Goal: Task Accomplishment & Management: Complete application form

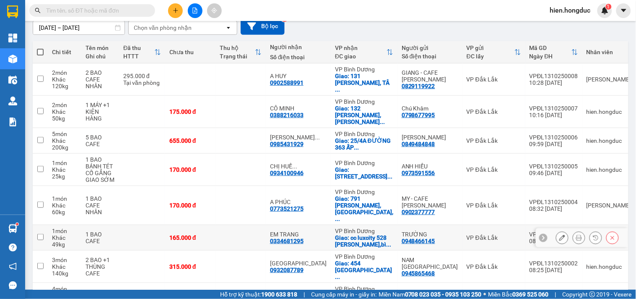
scroll to position [97, 0]
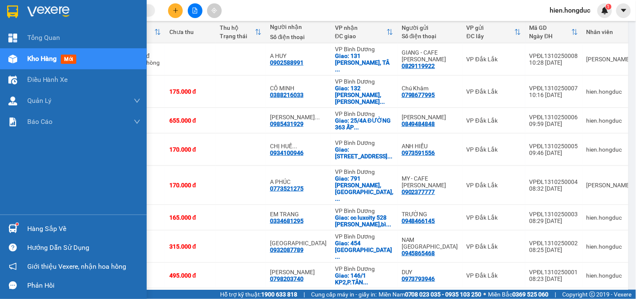
click at [47, 10] on img at bounding box center [48, 11] width 42 height 13
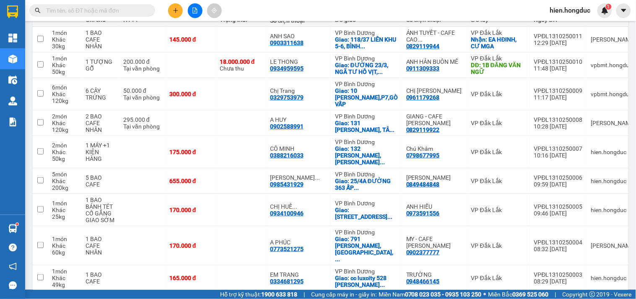
scroll to position [97, 0]
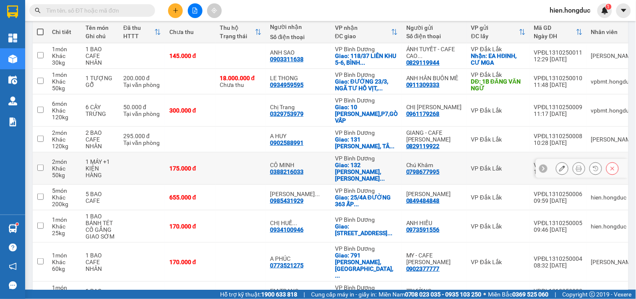
click at [559, 165] on icon at bounding box center [562, 168] width 6 height 6
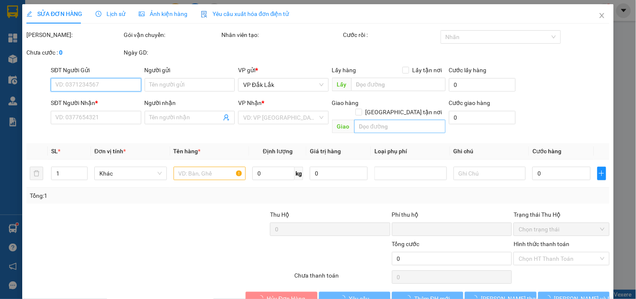
type input "0798677995"
type input "Chú Khâm"
type input "0388216033"
type input "CÔ MINH"
checkbox input "true"
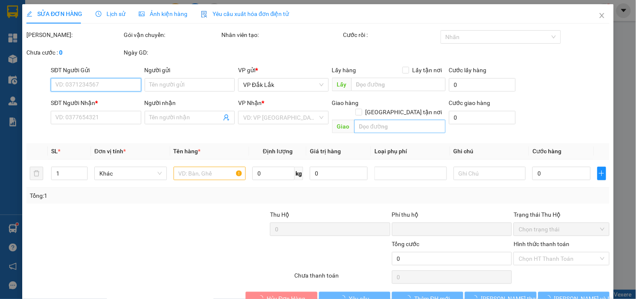
type input "132 [PERSON_NAME], P BẾN NGHÉ, Q 1, HCM"
type input "0"
type input "175.000"
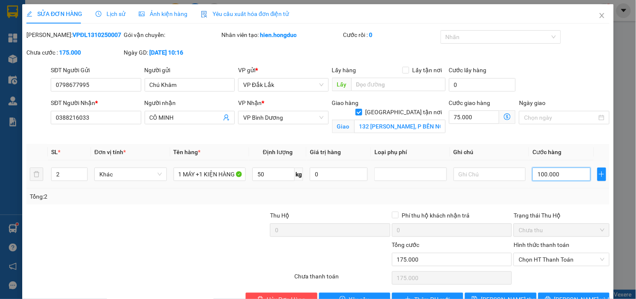
click at [543, 169] on input "100.000" at bounding box center [562, 173] width 58 height 13
type input "75.002"
type input "20"
type input "75.020"
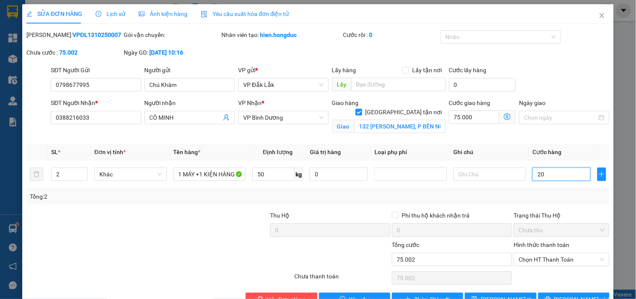
type input "75.020"
type input "200"
type input "75.200"
type input "2.000"
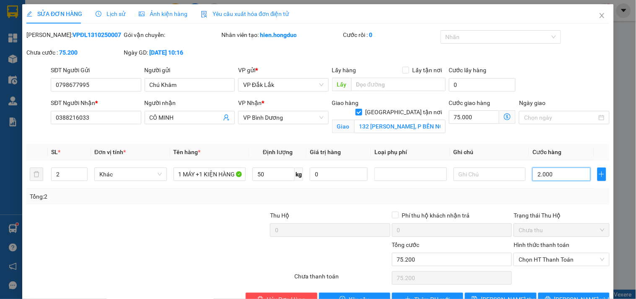
type input "77.000"
type input "95.000"
type input "20.000"
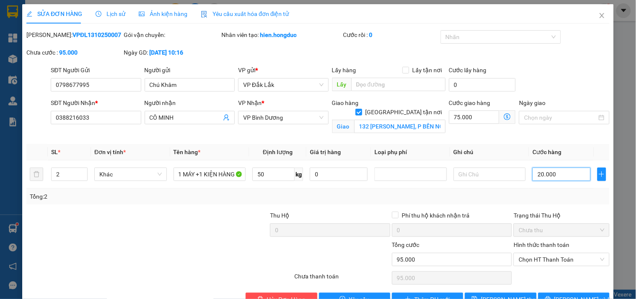
type input "275.000"
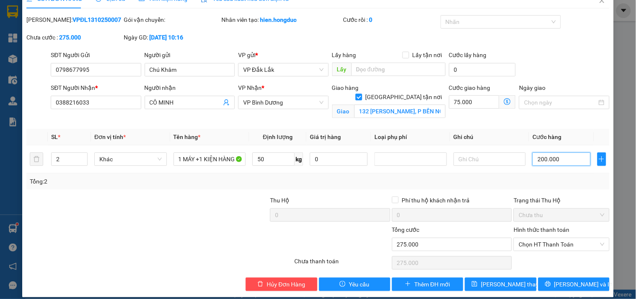
scroll to position [23, 0]
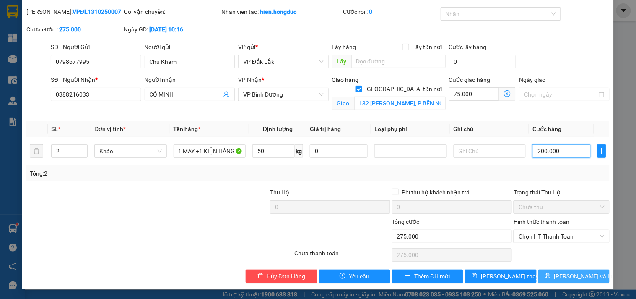
type input "200.000"
click at [551, 278] on icon "printer" at bounding box center [548, 276] width 6 height 6
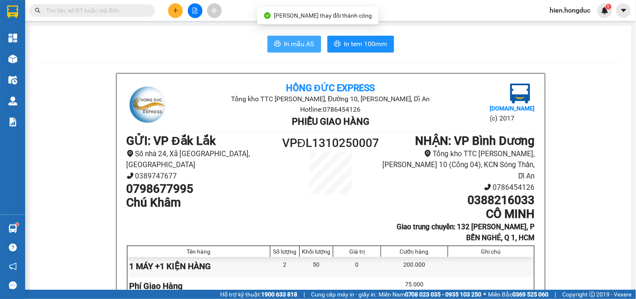
click at [290, 47] on span "In mẫu A5" at bounding box center [299, 44] width 30 height 10
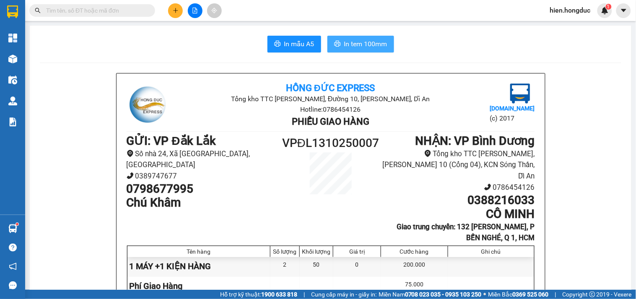
click at [359, 44] on span "In tem 100mm" at bounding box center [365, 44] width 43 height 10
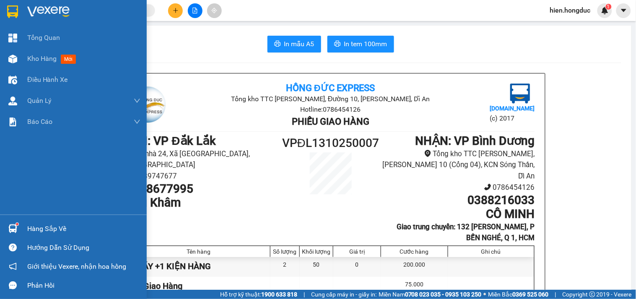
click at [39, 7] on img at bounding box center [48, 11] width 42 height 13
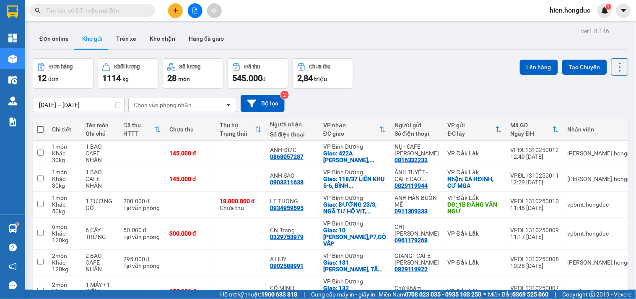
click at [175, 11] on icon "plus" at bounding box center [176, 11] width 6 height 6
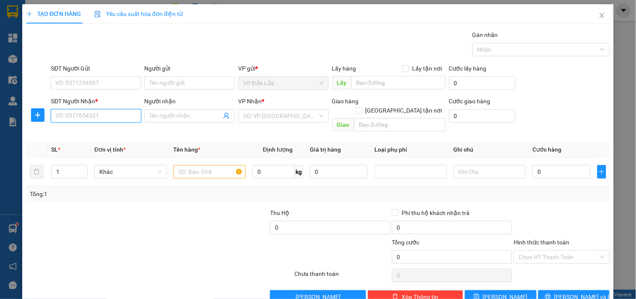
click at [109, 112] on input "SĐT Người Nhận *" at bounding box center [96, 115] width 90 height 13
click at [117, 132] on div "0845039862 - BÍCH TUYỀN" at bounding box center [94, 132] width 79 height 9
type input "0845039862"
type input "BÍCH TUYỀN"
checkbox input "true"
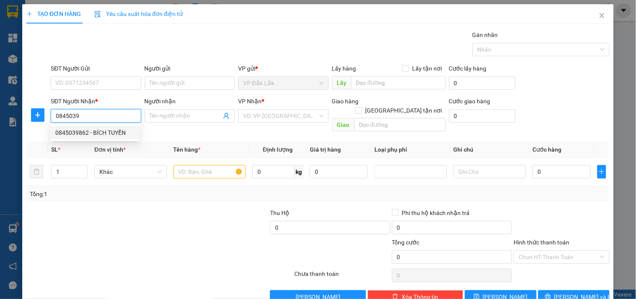
type input "43 ĐƯỜNG SỐ 5,KP4,TÂN TẠO A,[GEOGRAPHIC_DATA]"
type input "90.000"
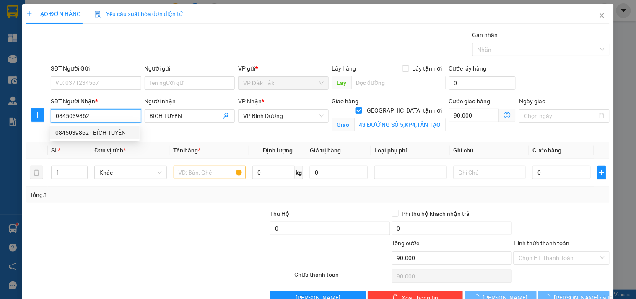
type input "135.000"
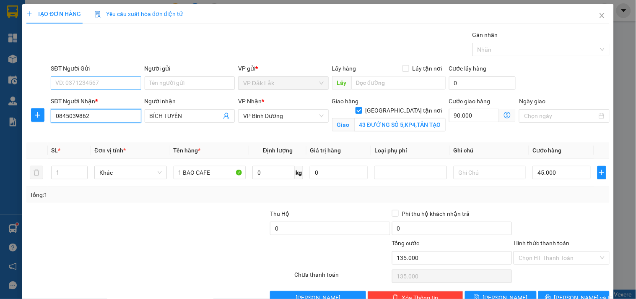
type input "0845039862"
click at [105, 83] on input "SĐT Người Gửi" at bounding box center [96, 82] width 90 height 13
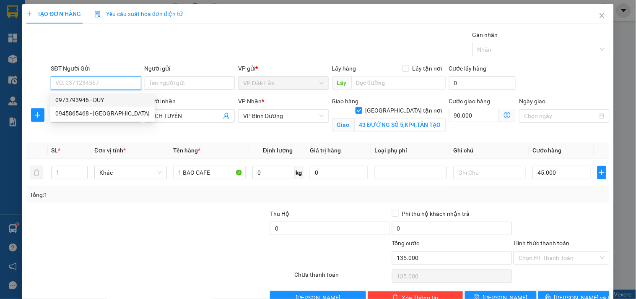
click at [117, 102] on div "0973793946 - DUY" at bounding box center [102, 99] width 94 height 9
type input "0973793946"
type input "DUY"
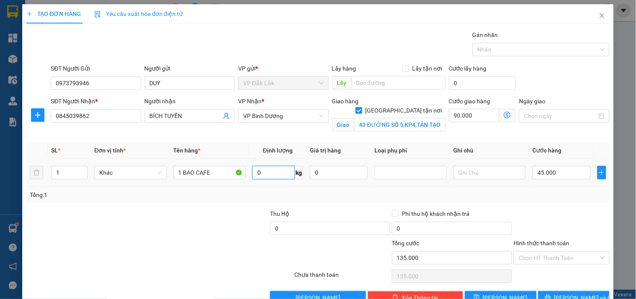
click at [269, 172] on input "0" at bounding box center [273, 172] width 42 height 13
type input "20"
click at [549, 171] on input "45.000" at bounding box center [562, 172] width 58 height 13
click at [554, 221] on div at bounding box center [561, 223] width 97 height 29
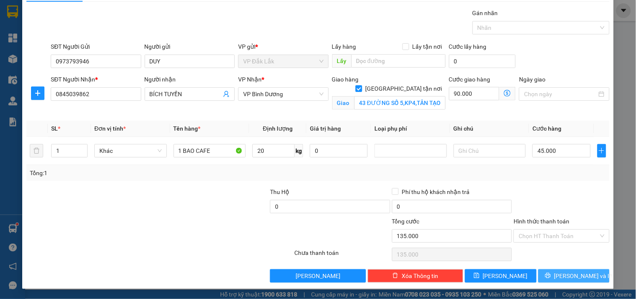
click at [571, 277] on span "[PERSON_NAME] và In" at bounding box center [583, 275] width 59 height 9
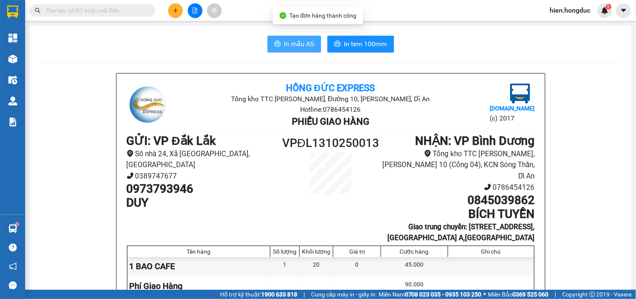
click at [294, 45] on span "In mẫu A5" at bounding box center [299, 44] width 30 height 10
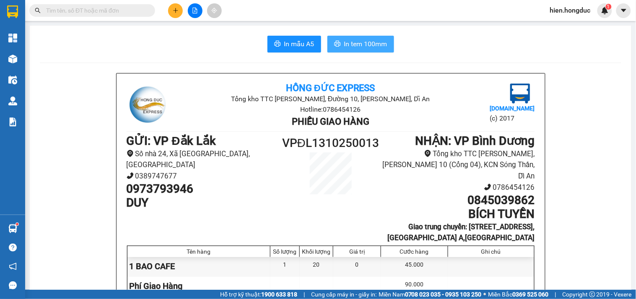
click at [371, 47] on span "In tem 100mm" at bounding box center [365, 44] width 43 height 10
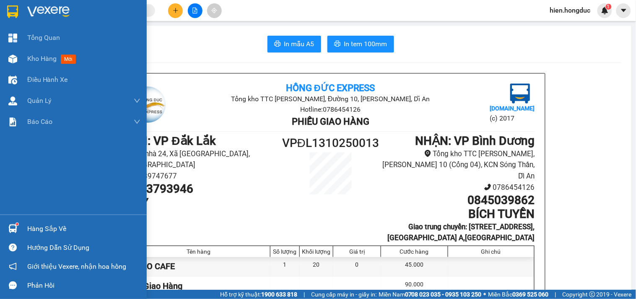
click at [40, 9] on img at bounding box center [48, 11] width 42 height 13
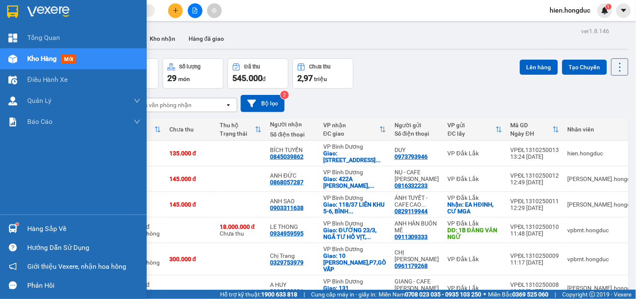
click at [45, 3] on div at bounding box center [73, 13] width 147 height 27
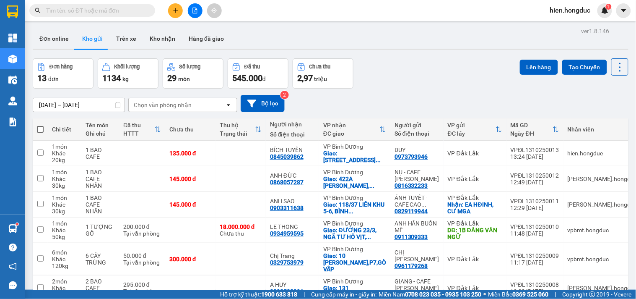
click at [110, 6] on input "text" at bounding box center [95, 10] width 99 height 9
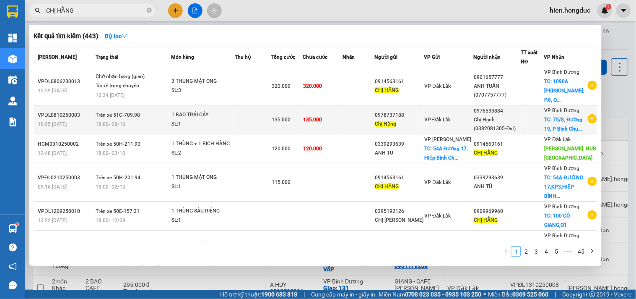
type input "CHỊ HẰNG"
click at [588, 117] on icon "plus-circle" at bounding box center [592, 118] width 9 height 9
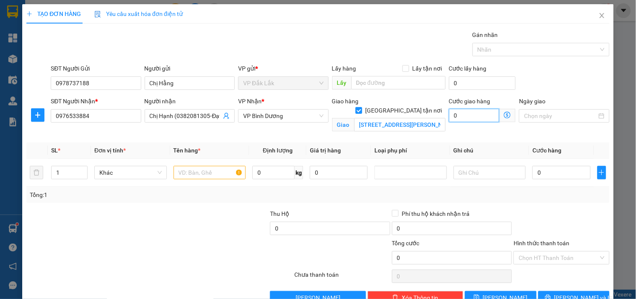
click at [473, 114] on input "0" at bounding box center [474, 115] width 51 height 13
type input "6"
type input "60"
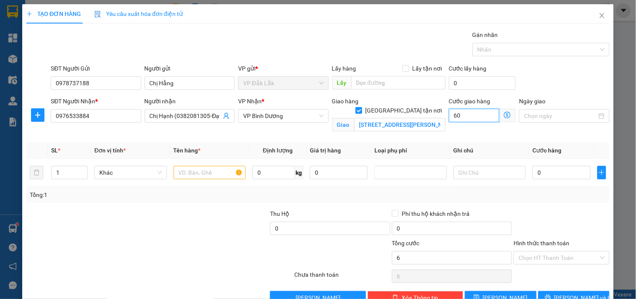
type input "60"
type input "600"
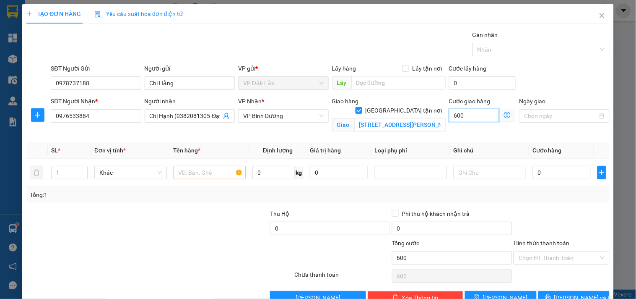
type input "6.000"
type input "60.000"
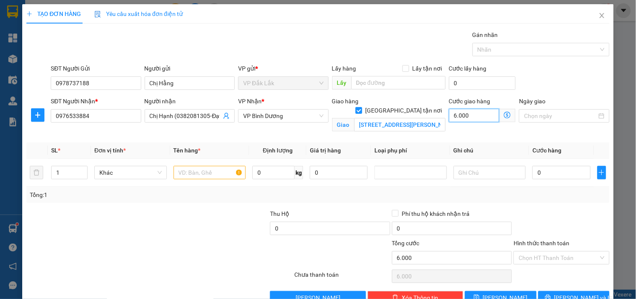
type input "60.000"
click at [187, 174] on input "text" at bounding box center [210, 172] width 73 height 13
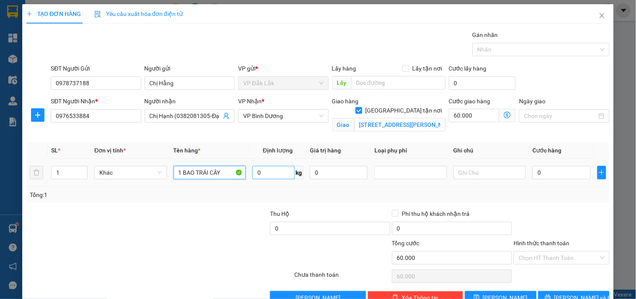
type input "1 BAO TRÁI CÂY"
click at [271, 177] on input "0" at bounding box center [273, 172] width 42 height 13
type input "51"
click at [550, 172] on input "0" at bounding box center [562, 172] width 58 height 13
type input "7"
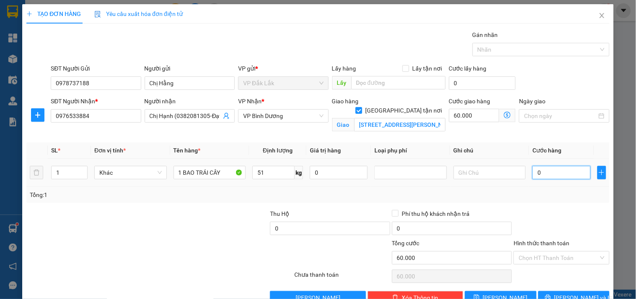
type input "60.007"
type input "75"
type input "60.075"
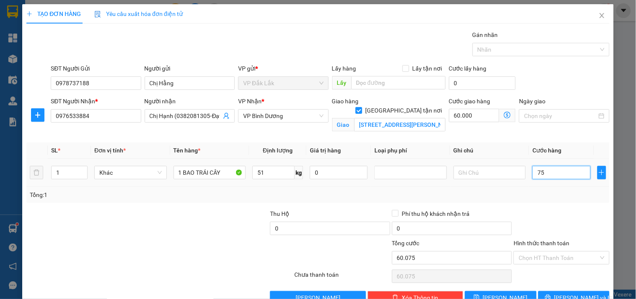
type input "750"
type input "60.750"
type input "7.500"
type input "67.500"
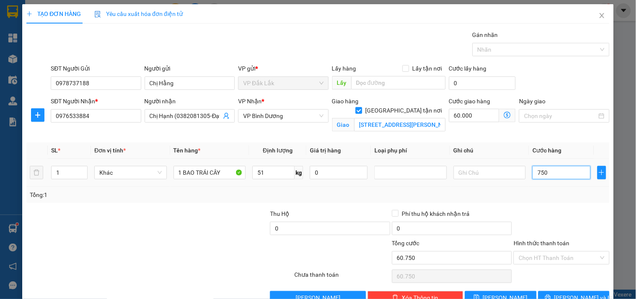
type input "67.500"
type input "75.000"
type input "135.000"
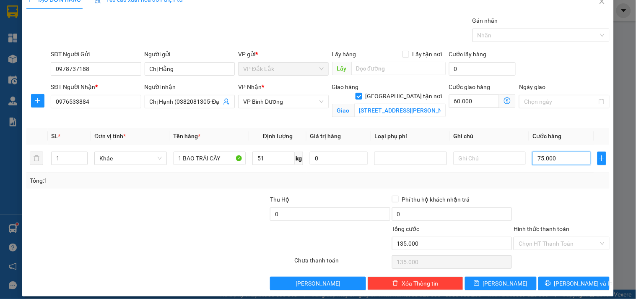
scroll to position [22, 0]
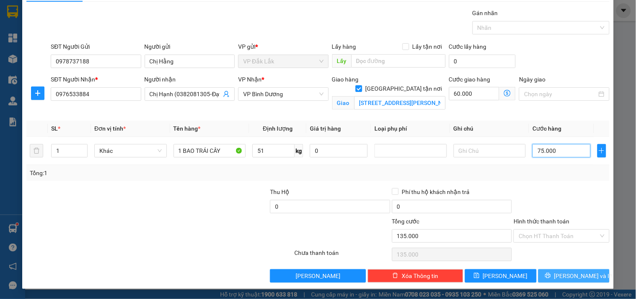
type input "75.000"
click at [557, 272] on button "[PERSON_NAME] và In" at bounding box center [573, 275] width 71 height 13
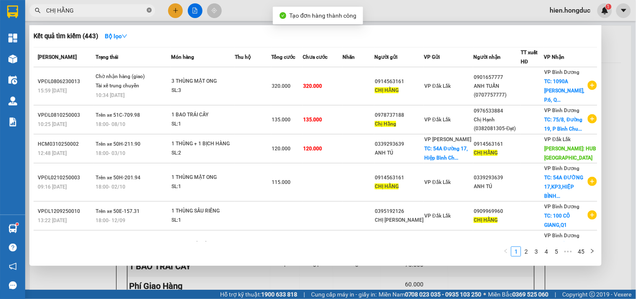
click at [148, 9] on icon "close-circle" at bounding box center [149, 10] width 5 height 5
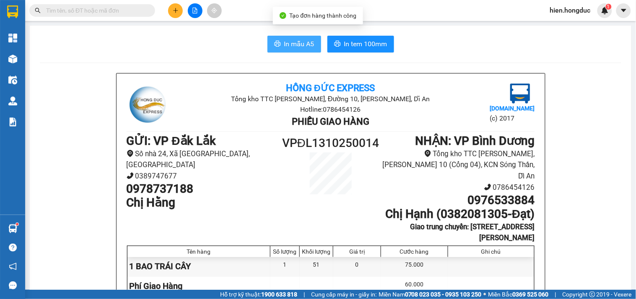
click at [287, 44] on span "In mẫu A5" at bounding box center [299, 44] width 30 height 10
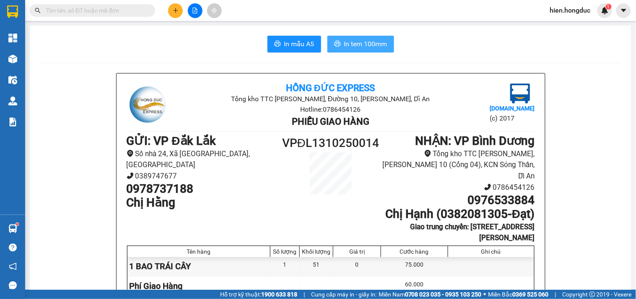
click at [361, 43] on span "In tem 100mm" at bounding box center [365, 44] width 43 height 10
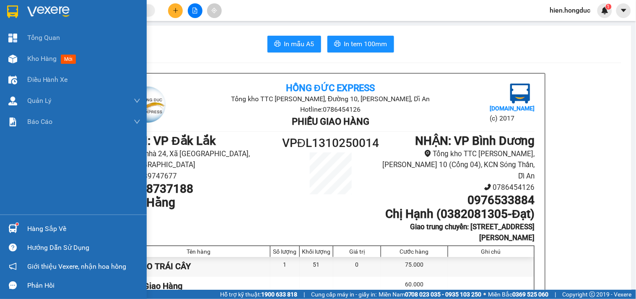
click at [47, 10] on img at bounding box center [48, 11] width 42 height 13
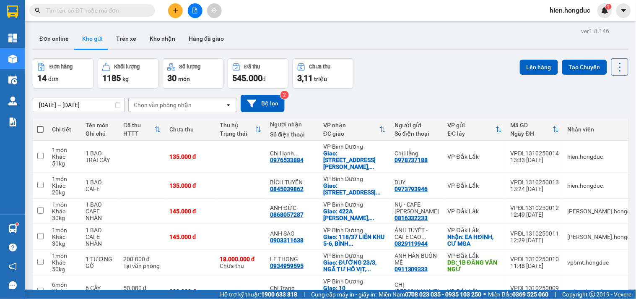
click at [60, 9] on input "text" at bounding box center [95, 10] width 99 height 9
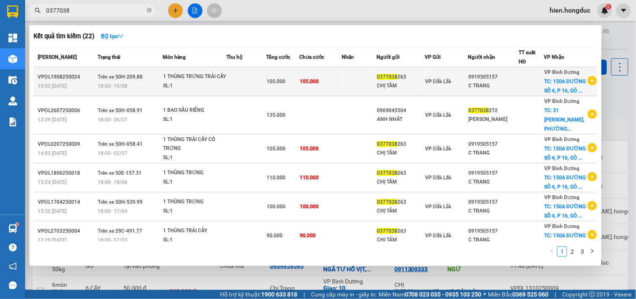
type input "0377038"
click at [589, 85] on icon "plus-circle" at bounding box center [592, 80] width 9 height 9
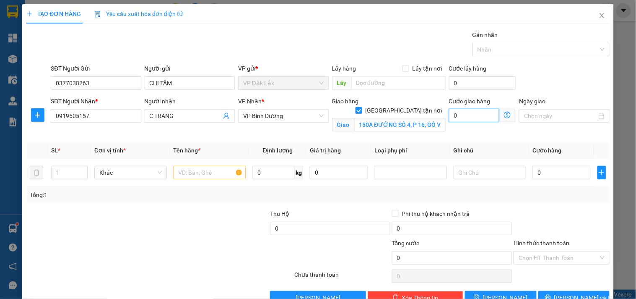
click at [464, 117] on input "0" at bounding box center [474, 115] width 51 height 13
type input "6"
type input "60"
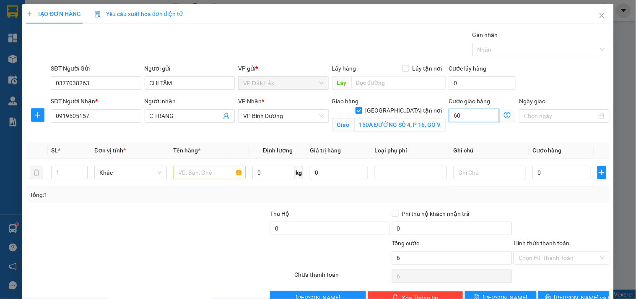
type input "60"
type input "600"
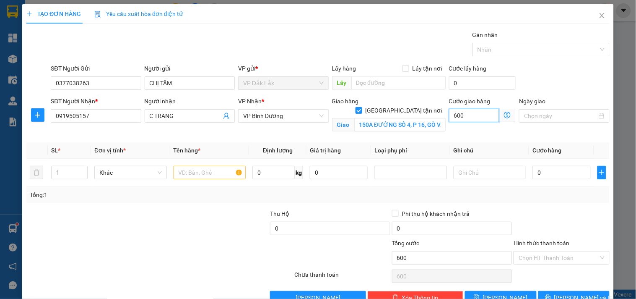
type input "6.000"
type input "60.000"
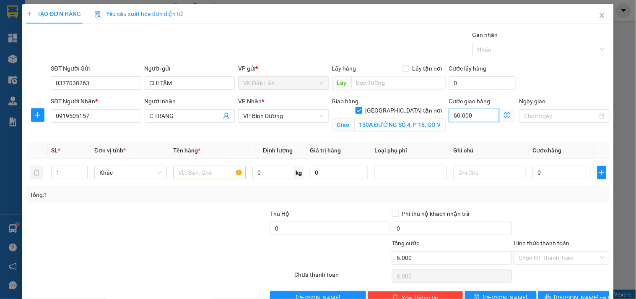
type input "60.000"
click at [198, 178] on input "text" at bounding box center [210, 172] width 73 height 13
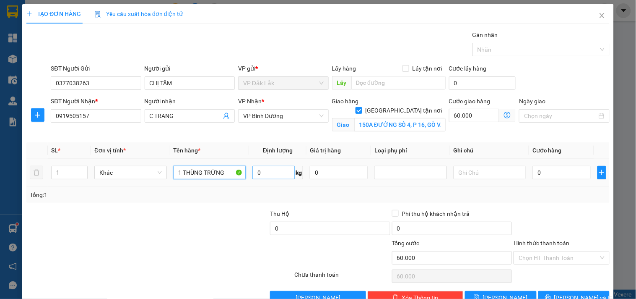
type input "1 THÙNG TRỨNG"
click at [259, 171] on input "0" at bounding box center [273, 172] width 42 height 13
type input "10"
click at [552, 169] on input "0" at bounding box center [562, 172] width 58 height 13
type input "3"
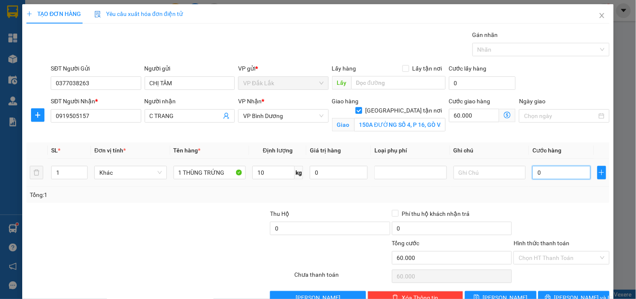
type input "60.003"
type input "35"
type input "60.035"
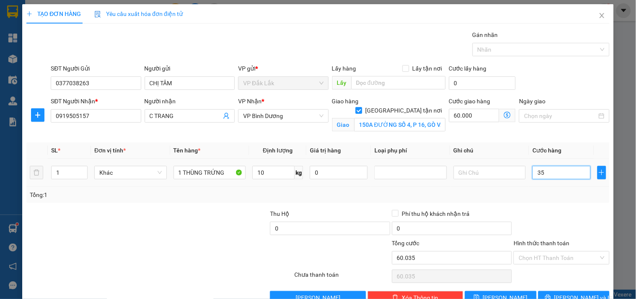
type input "350"
type input "60.350"
type input "3.500"
type input "63.500"
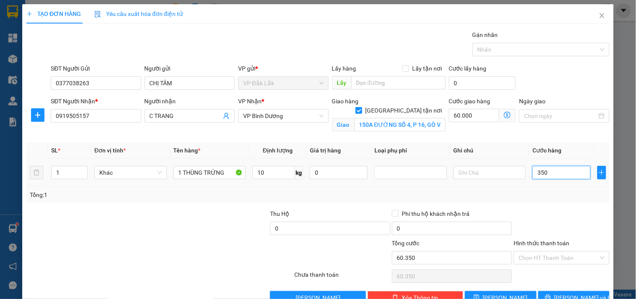
type input "63.500"
type input "35.000"
type input "95.000"
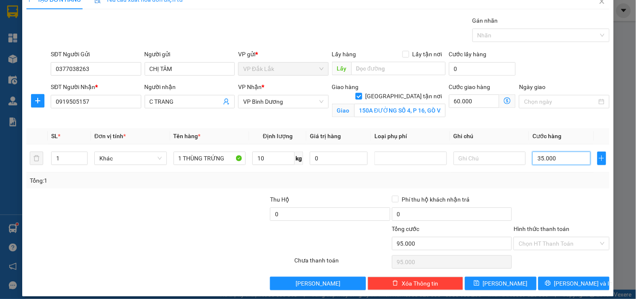
scroll to position [22, 0]
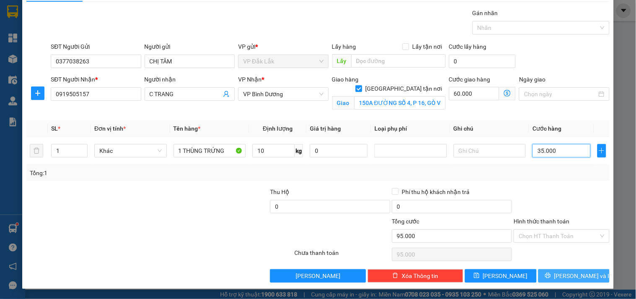
type input "35.000"
click at [567, 277] on span "[PERSON_NAME] và In" at bounding box center [583, 275] width 59 height 9
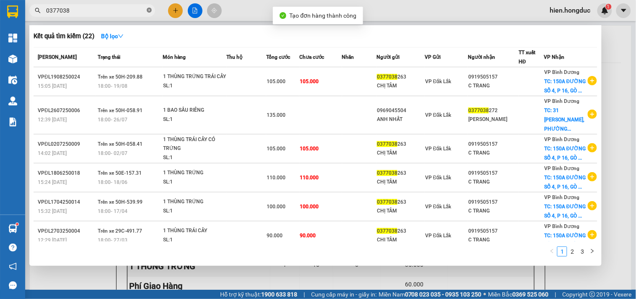
click at [148, 8] on icon "close-circle" at bounding box center [149, 10] width 5 height 5
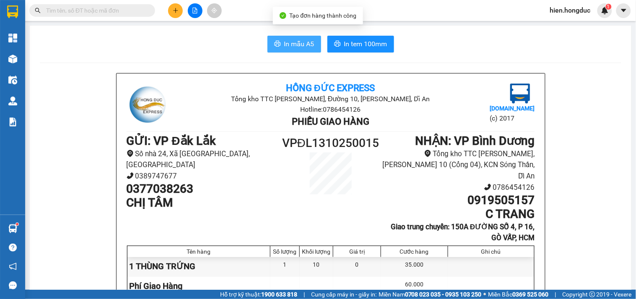
click at [277, 36] on button "In mẫu A5" at bounding box center [295, 44] width 54 height 17
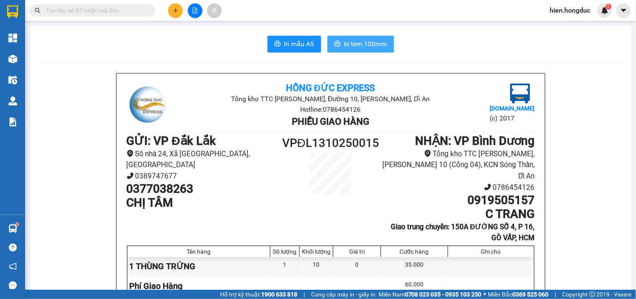
click at [350, 44] on span "In tem 100mm" at bounding box center [365, 44] width 43 height 10
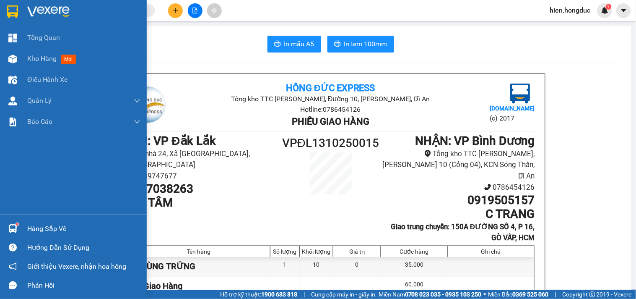
click at [51, 10] on img at bounding box center [48, 11] width 42 height 13
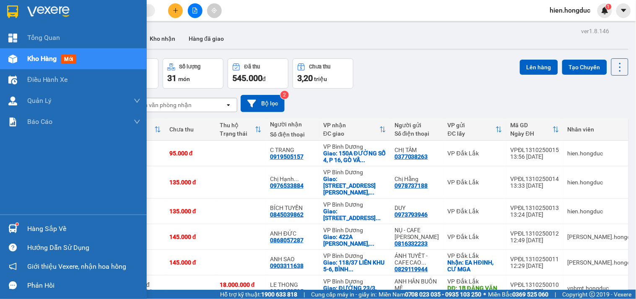
click at [41, 7] on img at bounding box center [48, 11] width 42 height 13
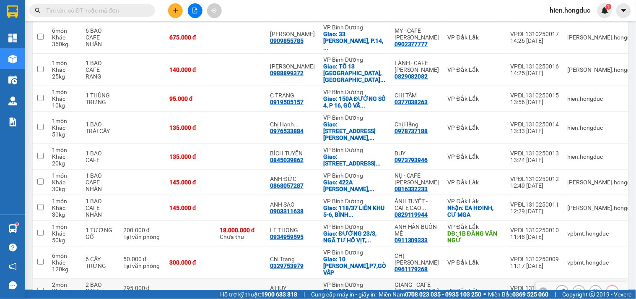
scroll to position [142, 0]
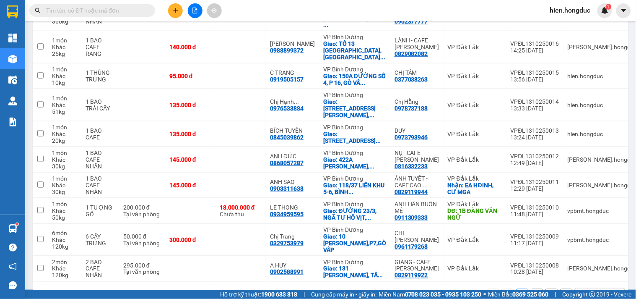
click at [531, 289] on button "2" at bounding box center [537, 295] width 13 height 13
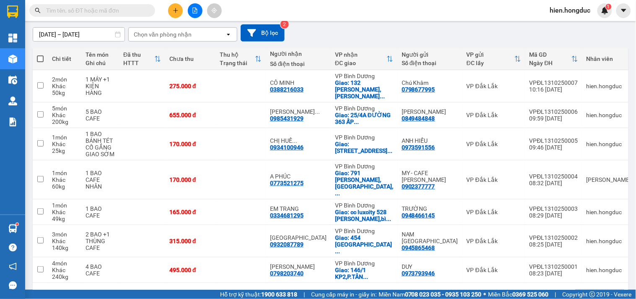
scroll to position [72, 0]
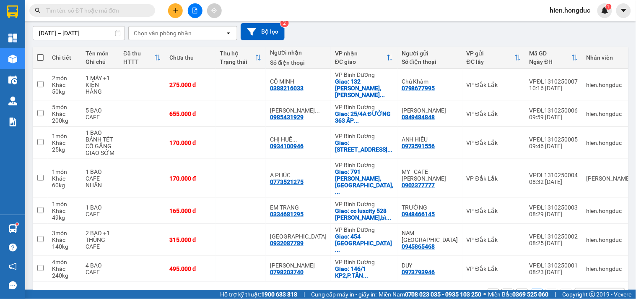
click at [516, 289] on button "1" at bounding box center [522, 295] width 13 height 13
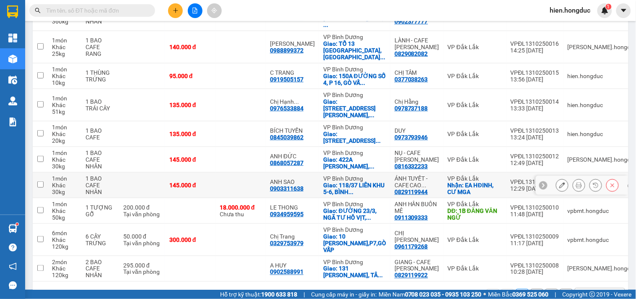
scroll to position [95, 0]
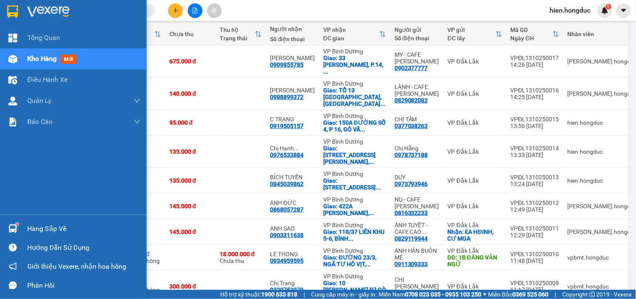
click at [12, 6] on img at bounding box center [12, 11] width 11 height 13
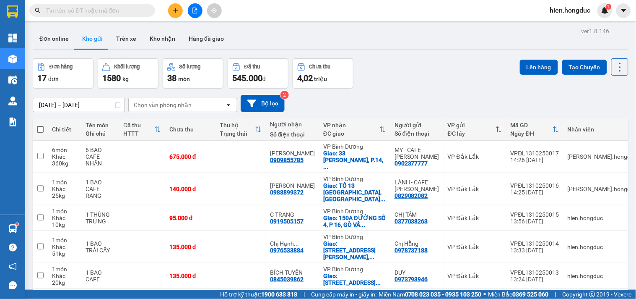
click at [100, 10] on input "text" at bounding box center [95, 10] width 99 height 9
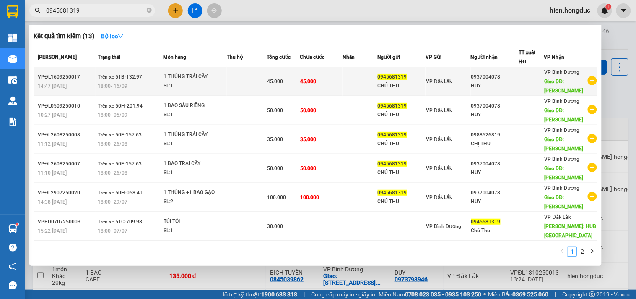
type input "0945681319"
click at [588, 80] on icon "plus-circle" at bounding box center [592, 80] width 9 height 9
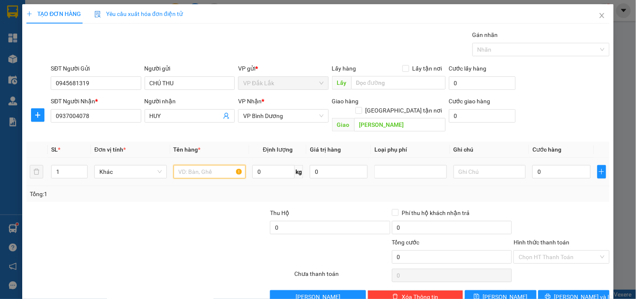
click at [189, 165] on input "text" at bounding box center [210, 171] width 73 height 13
type input "1 THÙNG TRỨNG"
click at [260, 166] on input "0" at bounding box center [273, 171] width 42 height 13
type input "10"
click at [559, 165] on input "0" at bounding box center [562, 171] width 58 height 13
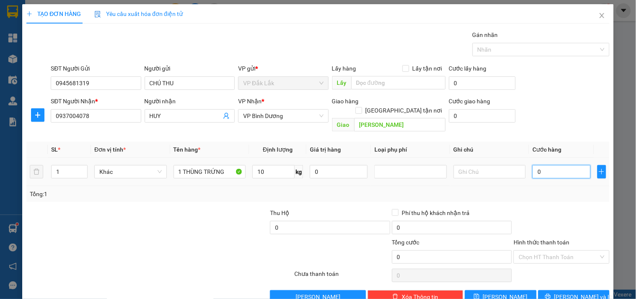
type input "3"
type input "35"
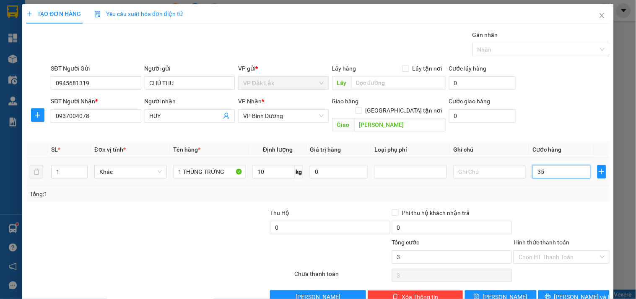
type input "35"
type input "350"
type input "3.500"
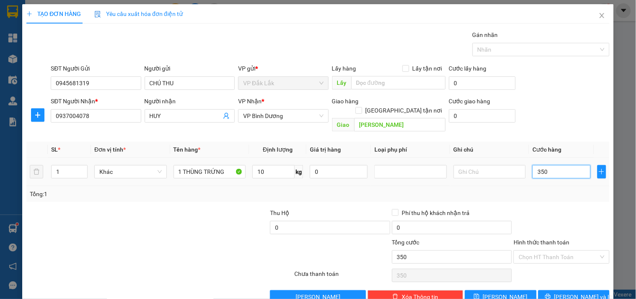
type input "3.500"
type input "35.000"
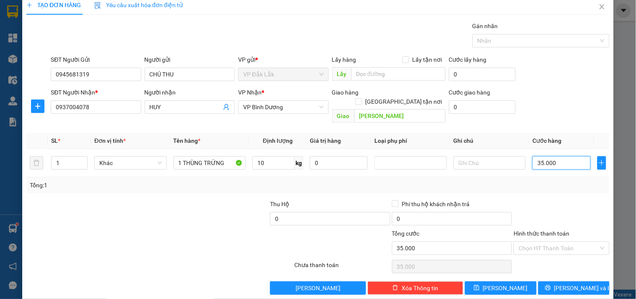
scroll to position [11, 0]
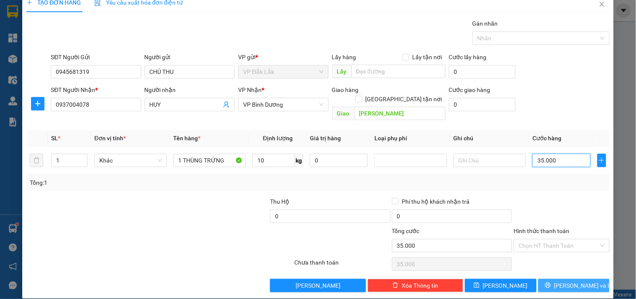
type input "35.000"
click at [559, 278] on button "[PERSON_NAME] và In" at bounding box center [573, 284] width 71 height 13
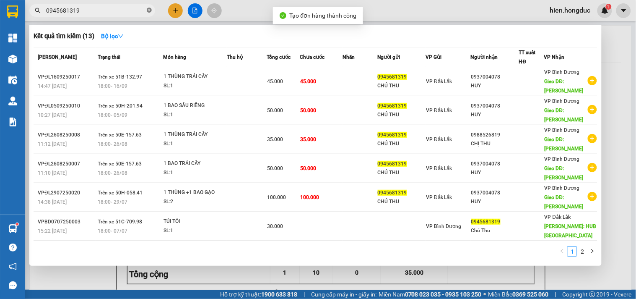
click at [148, 11] on icon "close-circle" at bounding box center [149, 10] width 5 height 5
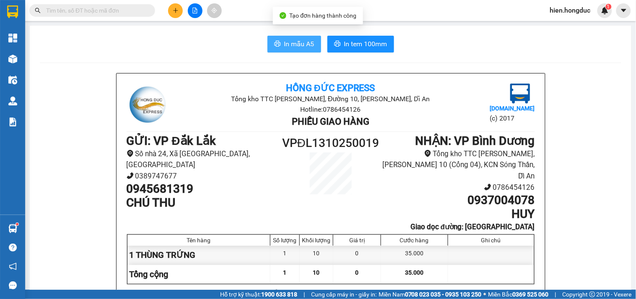
click at [294, 48] on span "In mẫu A5" at bounding box center [299, 44] width 30 height 10
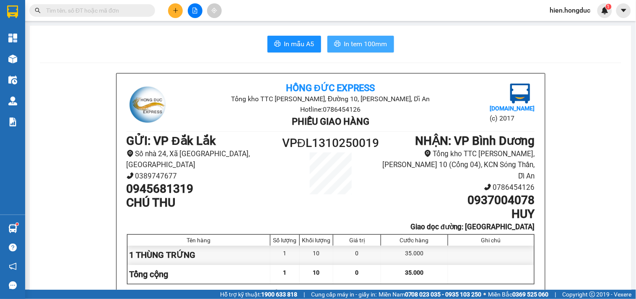
drag, startPoint x: 373, startPoint y: 44, endPoint x: 365, endPoint y: 44, distance: 8.0
click at [372, 44] on span "In tem 100mm" at bounding box center [365, 44] width 43 height 10
click at [175, 10] on icon "plus" at bounding box center [175, 10] width 0 height 5
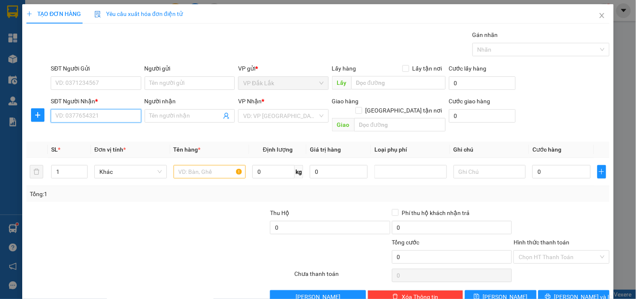
click at [83, 120] on input "SĐT Người Nhận *" at bounding box center [96, 115] width 90 height 13
click at [104, 135] on div "0707767103 - [PERSON_NAME]" at bounding box center [96, 132] width 83 height 9
type input "0707767103"
type input "BẢO ANH"
checkbox input "true"
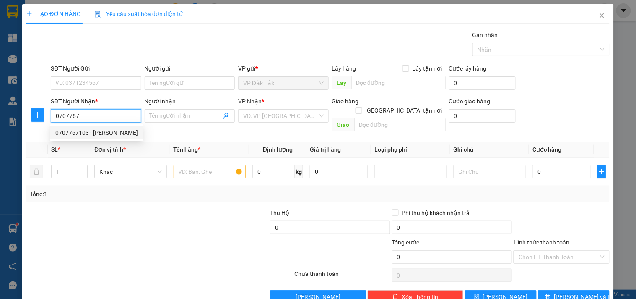
type input "191 [PERSON_NAME],P10,GÒ VẤP"
type input "60.000"
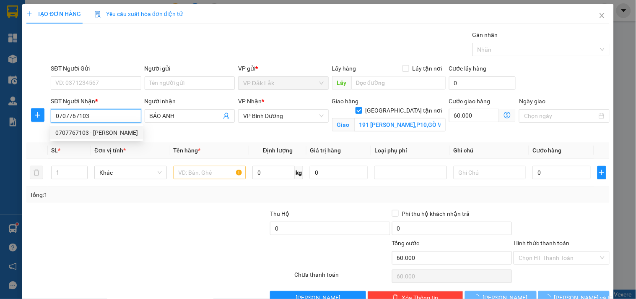
type input "110.000"
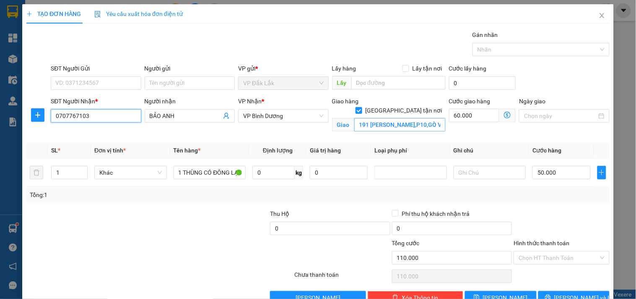
type input "0707767103"
click at [403, 118] on input "191 [PERSON_NAME],P10,GÒ VẤP" at bounding box center [399, 124] width 91 height 13
click at [413, 118] on input "191 [PERSON_NAME],P10,GÒ VẤP" at bounding box center [399, 124] width 91 height 13
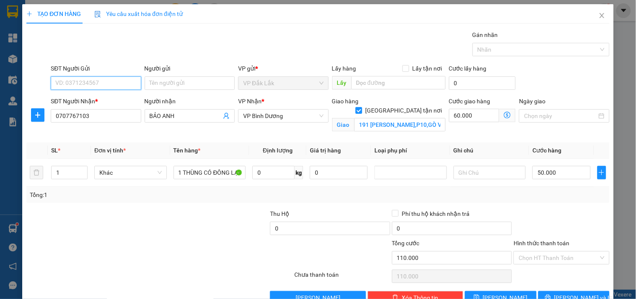
click at [113, 84] on input "SĐT Người Gửi" at bounding box center [96, 82] width 90 height 13
click at [126, 97] on div "0935441832 - [GEOGRAPHIC_DATA]" at bounding box center [102, 99] width 94 height 9
type input "0935441832"
type input "ANH QUỐC"
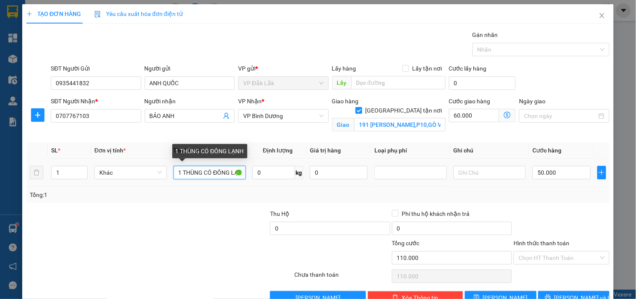
scroll to position [0, 8]
drag, startPoint x: 181, startPoint y: 174, endPoint x: 308, endPoint y: 190, distance: 128.1
click at [308, 190] on div "SL * Đơn vị tính * Tên hàng * Định lượng Giá trị hàng Loại phụ phí Ghi chú Cước…" at bounding box center [317, 172] width 583 height 60
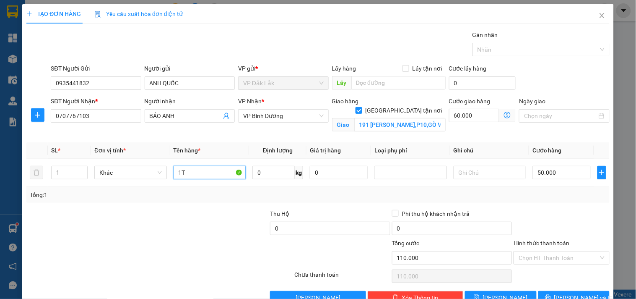
scroll to position [0, 0]
click at [180, 174] on input "1TẬP HỒ SƠ" at bounding box center [210, 172] width 73 height 13
type input "1 TẬP HỒ SƠ"
click at [271, 170] on input "0" at bounding box center [273, 172] width 42 height 13
type input "1"
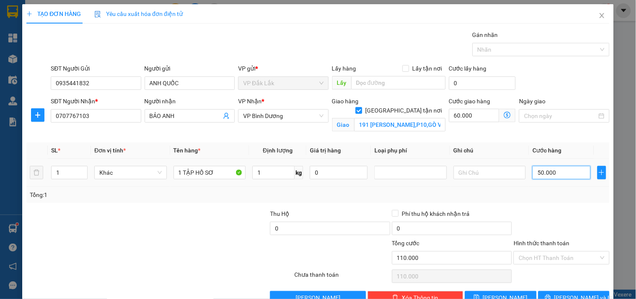
click at [543, 174] on input "50.000" at bounding box center [562, 172] width 58 height 13
type input "60.003"
type input "30"
type input "60.030"
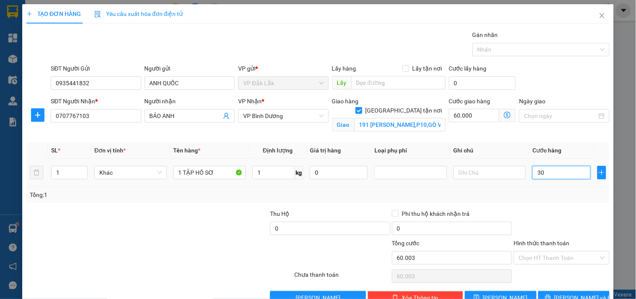
type input "60.030"
type input "60.300"
type input "300"
type input "63.000"
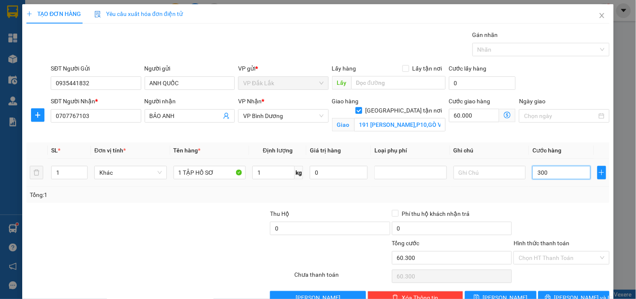
type input "63.000"
type input "3.000"
type input "90.000"
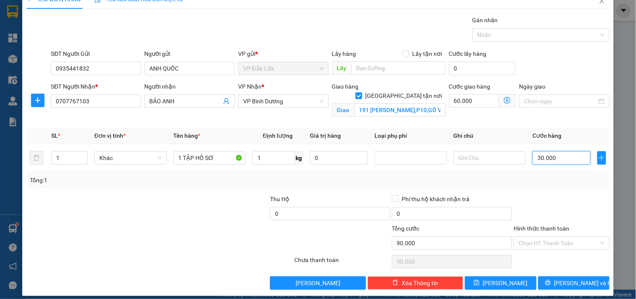
scroll to position [22, 0]
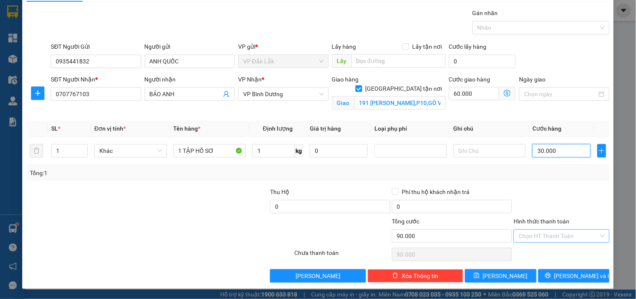
type input "30.000"
click at [560, 231] on input "Hình thức thanh toán" at bounding box center [559, 235] width 80 height 13
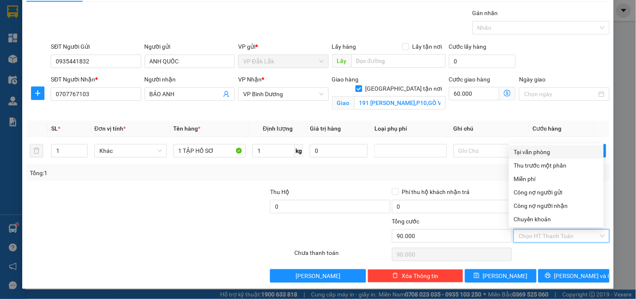
click at [546, 149] on div "Tại văn phòng" at bounding box center [556, 151] width 85 height 9
type input "0"
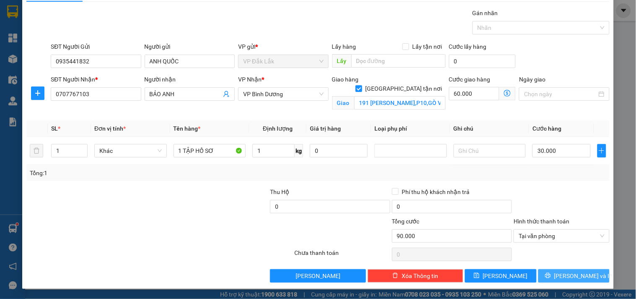
click at [567, 275] on span "[PERSON_NAME] và In" at bounding box center [583, 275] width 59 height 9
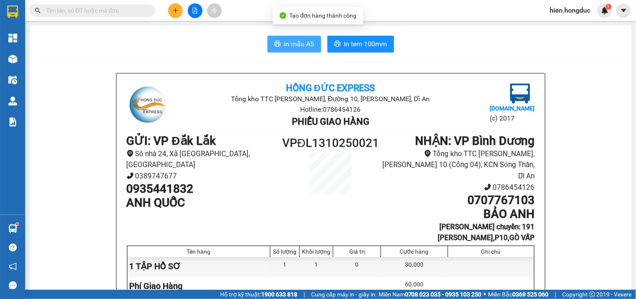
click at [290, 41] on span "In mẫu A5" at bounding box center [299, 44] width 30 height 10
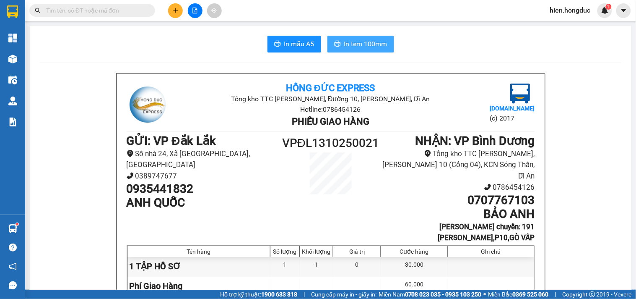
click at [363, 47] on span "In tem 100mm" at bounding box center [365, 44] width 43 height 10
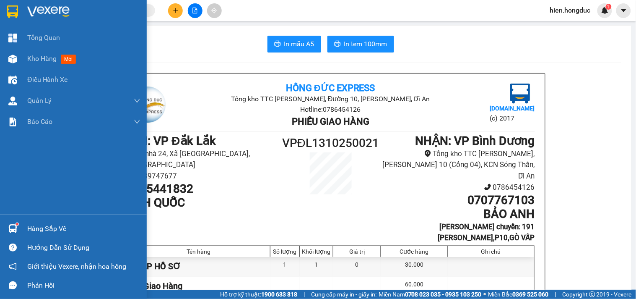
click at [34, 6] on img at bounding box center [48, 11] width 42 height 13
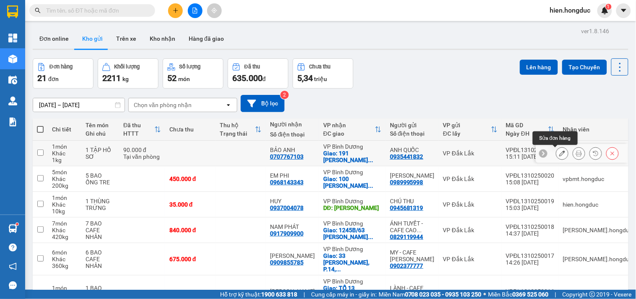
click at [557, 150] on button at bounding box center [563, 153] width 12 height 15
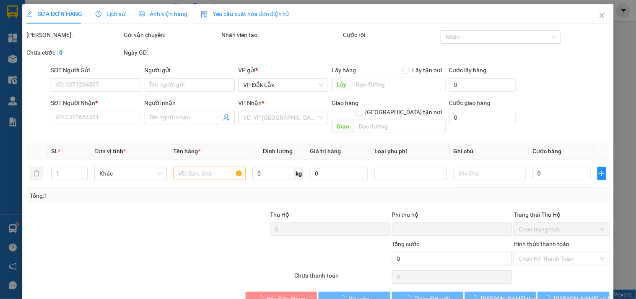
type input "0935441832"
type input "ANH QUỐC"
type input "0707767103"
type input "BẢO ANH"
checkbox input "true"
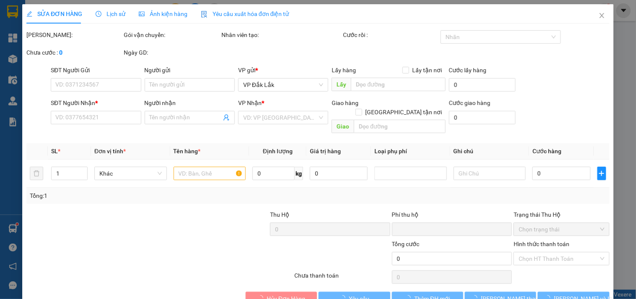
type input "191 [PERSON_NAME],P10,GÒ VẤP"
type input "0"
type input "90.000"
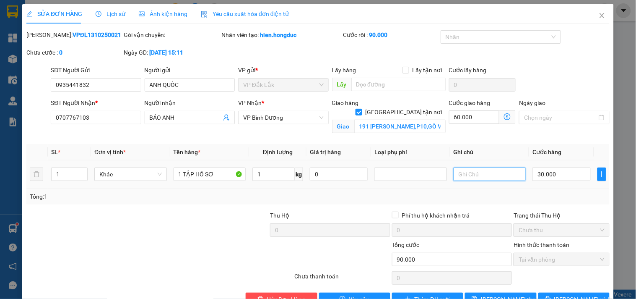
click at [460, 176] on input "text" at bounding box center [490, 173] width 73 height 13
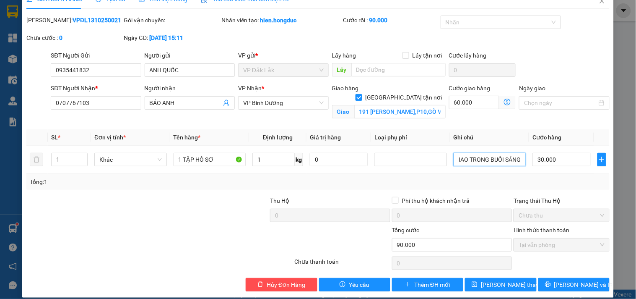
scroll to position [23, 0]
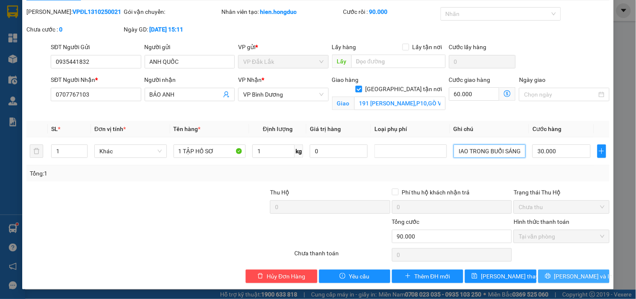
type input "GIAO TRONG BUỔI SÁNG"
click at [580, 274] on span "[PERSON_NAME] và In" at bounding box center [583, 275] width 59 height 9
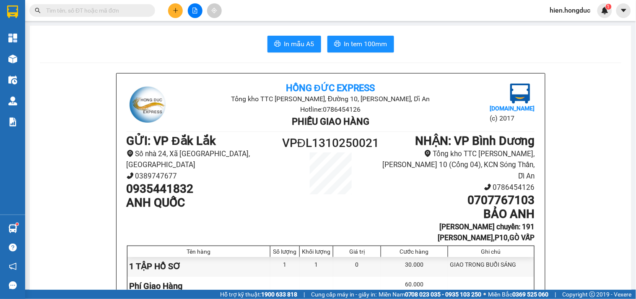
click at [101, 10] on input "text" at bounding box center [95, 10] width 99 height 9
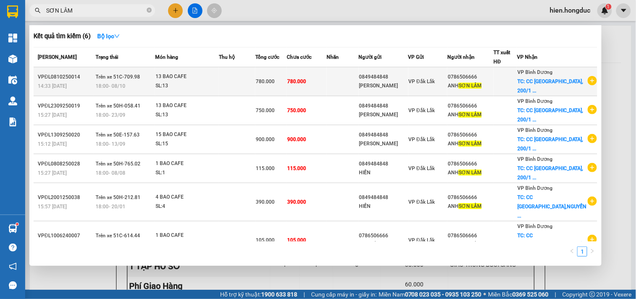
type input "SƠN LÂM"
click at [588, 85] on icon "plus-circle" at bounding box center [592, 80] width 9 height 9
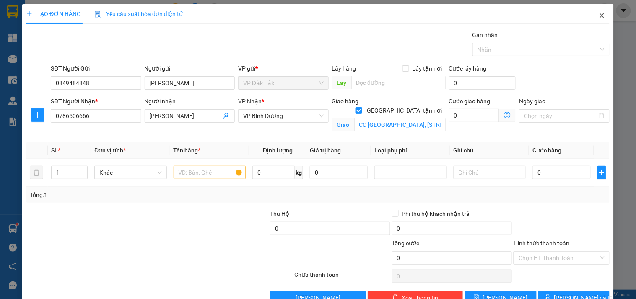
click at [599, 16] on icon "close" at bounding box center [602, 15] width 7 height 7
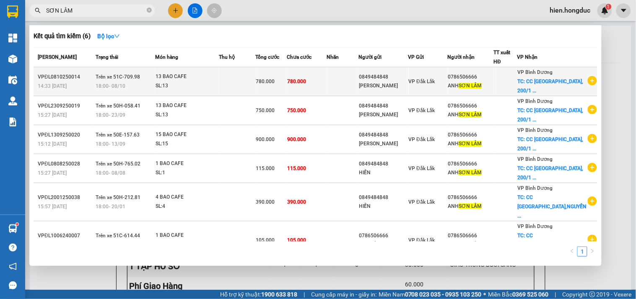
click at [443, 86] on div "VP Đắk Lắk" at bounding box center [428, 81] width 39 height 9
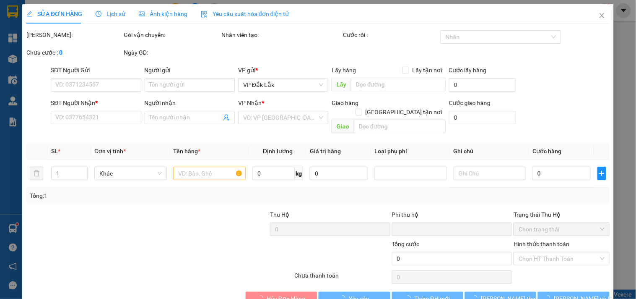
type input "0849484848"
type input "[PERSON_NAME]"
type input "0786506666"
type input "[PERSON_NAME]"
checkbox input "true"
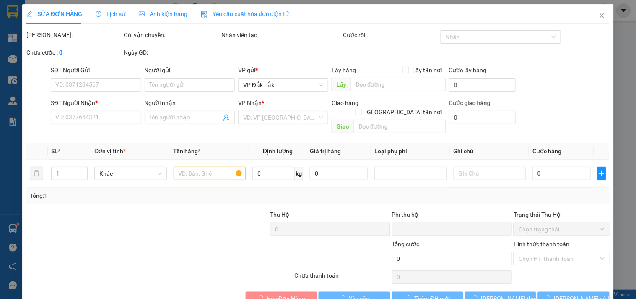
type input "CC [GEOGRAPHIC_DATA], [STREET_ADDRESS][PERSON_NAME]"
type input "0"
type input "780.000"
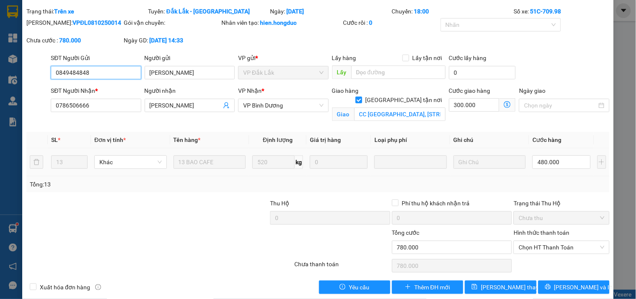
scroll to position [35, 0]
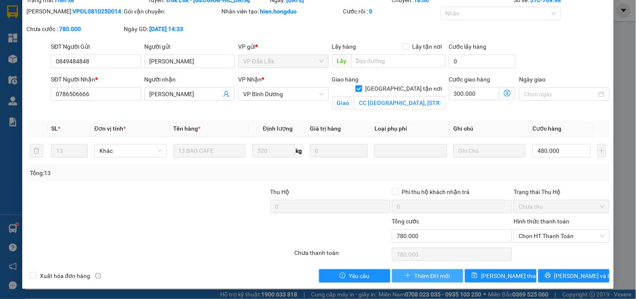
click at [426, 278] on span "Thêm ĐH mới" at bounding box center [432, 275] width 36 height 9
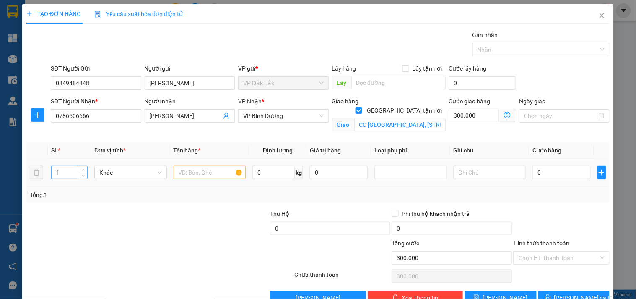
click at [65, 172] on input "1" at bounding box center [70, 172] width 36 height 13
type input "14"
click at [198, 177] on input "text" at bounding box center [210, 172] width 73 height 13
type input "14 BAO CAFE"
click at [260, 170] on input "0" at bounding box center [273, 172] width 42 height 13
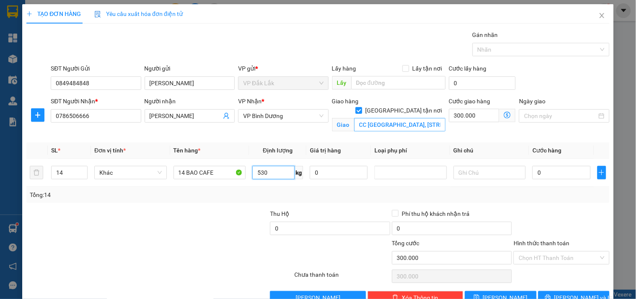
type input "530"
click at [404, 118] on input "CC [GEOGRAPHIC_DATA], [STREET_ADDRESS][PERSON_NAME]" at bounding box center [399, 124] width 91 height 13
click at [405, 118] on input "CC [GEOGRAPHIC_DATA], [STREET_ADDRESS][PERSON_NAME]" at bounding box center [399, 124] width 91 height 13
click at [555, 174] on input "0" at bounding box center [562, 172] width 58 height 13
type input "4"
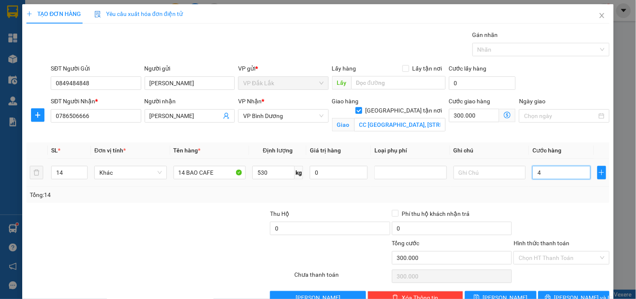
type input "300.004"
type input "49"
type input "300.049"
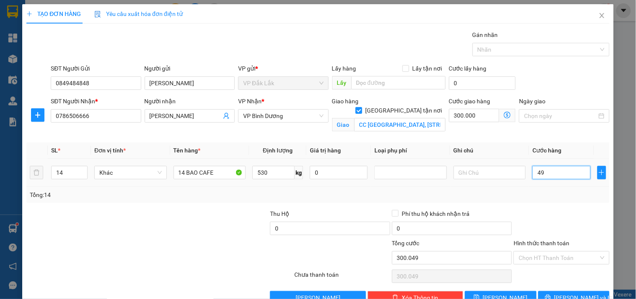
type input "495"
type input "300.495"
type input "4.950"
type input "304.950"
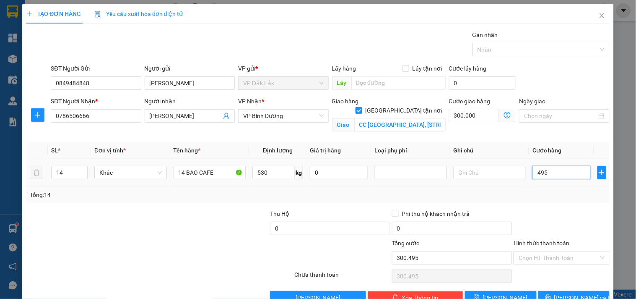
type input "304.950"
type input "49.500"
type input "349.500"
type input "495.000"
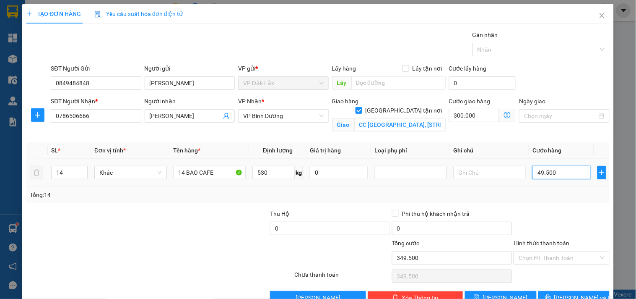
type input "795.000"
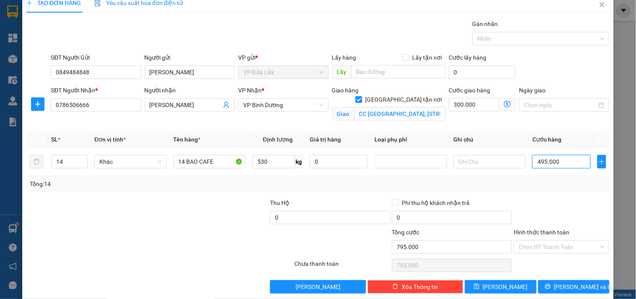
scroll to position [22, 0]
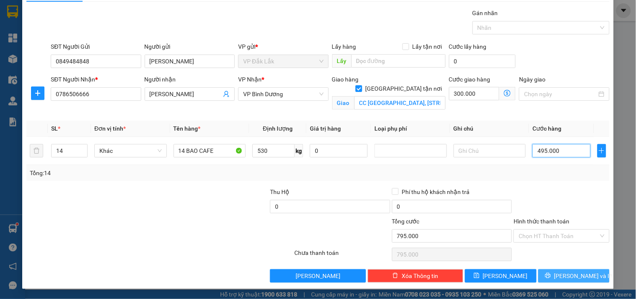
type input "495.000"
click at [551, 278] on icon "printer" at bounding box center [547, 275] width 5 height 5
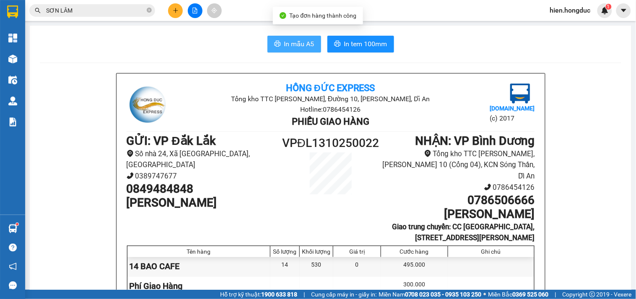
click at [299, 36] on button "In mẫu A5" at bounding box center [295, 44] width 54 height 17
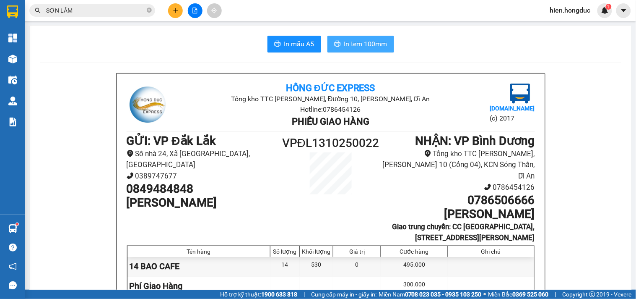
drag, startPoint x: 356, startPoint y: 41, endPoint x: 338, endPoint y: 52, distance: 21.2
click at [356, 41] on span "In tem 100mm" at bounding box center [365, 44] width 43 height 10
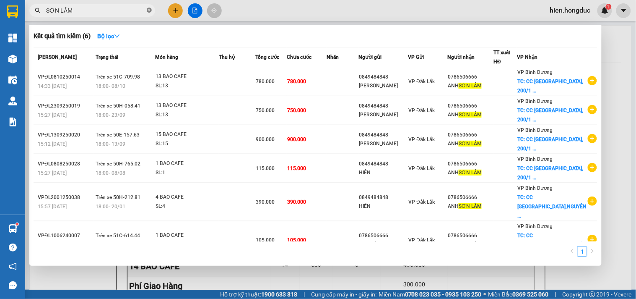
click at [148, 13] on icon "close-circle" at bounding box center [149, 10] width 5 height 5
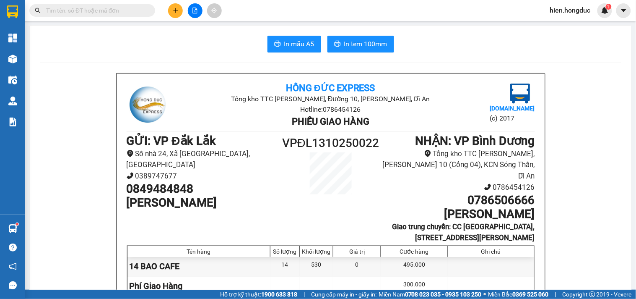
click at [96, 13] on input "text" at bounding box center [95, 10] width 99 height 9
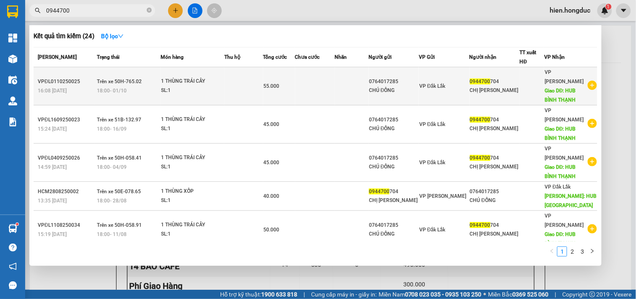
type input "0944700"
click at [588, 81] on icon "plus-circle" at bounding box center [592, 85] width 9 height 9
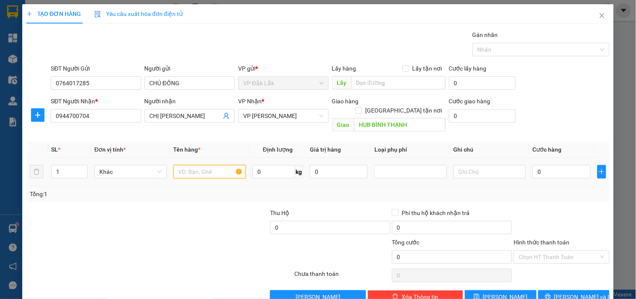
click at [211, 167] on input "text" at bounding box center [210, 171] width 73 height 13
type input "1 THÙNG TRÁI CÂY"
click at [276, 165] on input "0" at bounding box center [273, 171] width 42 height 13
type input "14"
click at [544, 165] on input "0" at bounding box center [562, 171] width 58 height 13
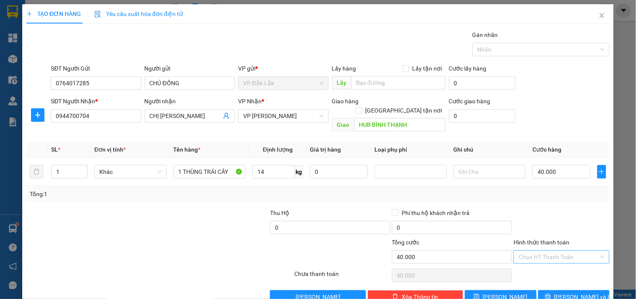
click at [559, 250] on input "Hình thức thanh toán" at bounding box center [559, 256] width 80 height 13
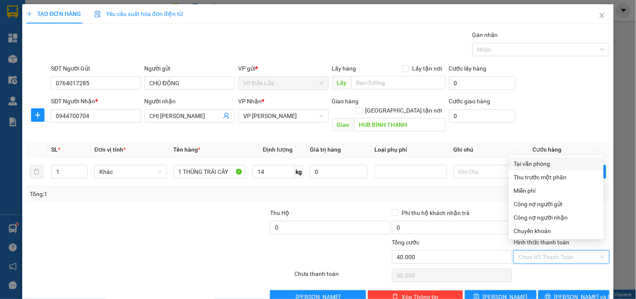
click at [543, 165] on div "Tại văn phòng" at bounding box center [556, 163] width 85 height 9
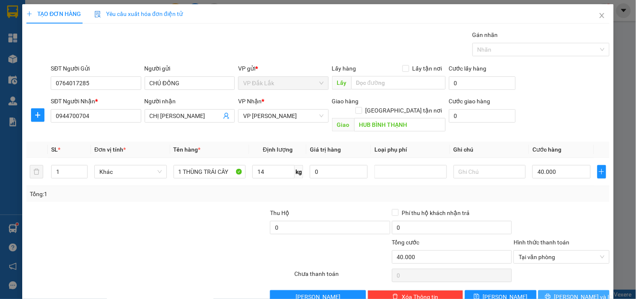
click at [573, 292] on span "[PERSON_NAME] và In" at bounding box center [583, 296] width 59 height 9
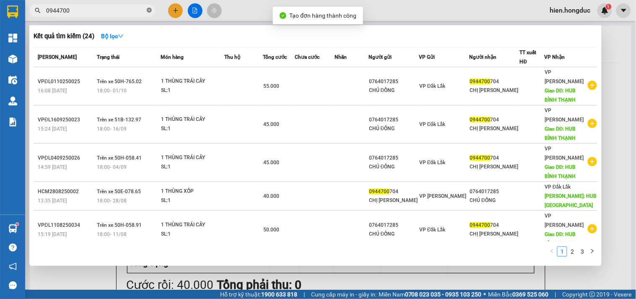
click at [148, 10] on icon "close-circle" at bounding box center [149, 10] width 5 height 5
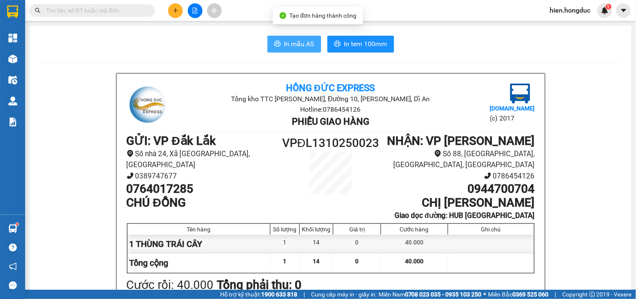
click at [307, 45] on span "In mẫu A5" at bounding box center [299, 44] width 30 height 10
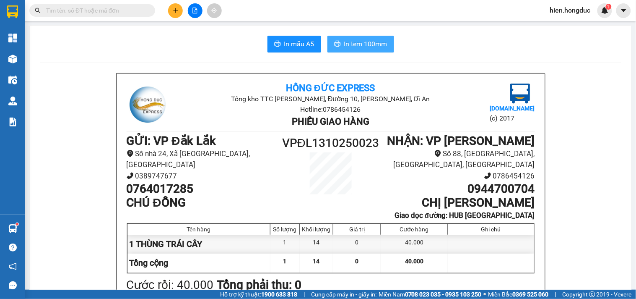
click at [356, 41] on span "In tem 100mm" at bounding box center [365, 44] width 43 height 10
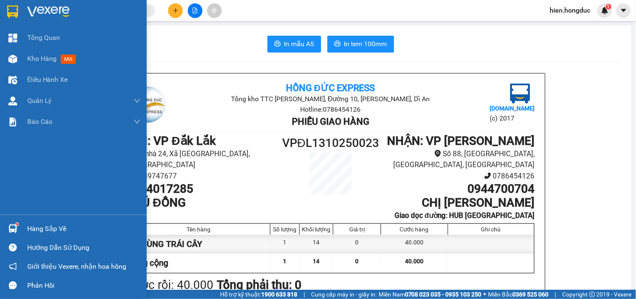
click at [59, 7] on img at bounding box center [48, 11] width 42 height 13
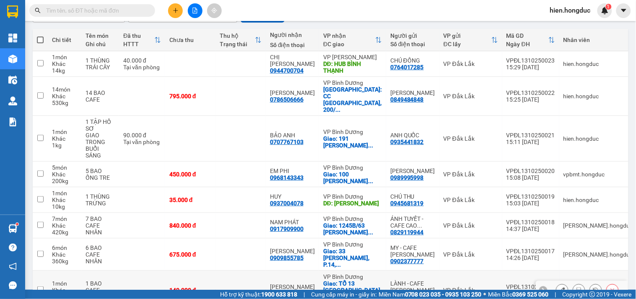
scroll to position [93, 0]
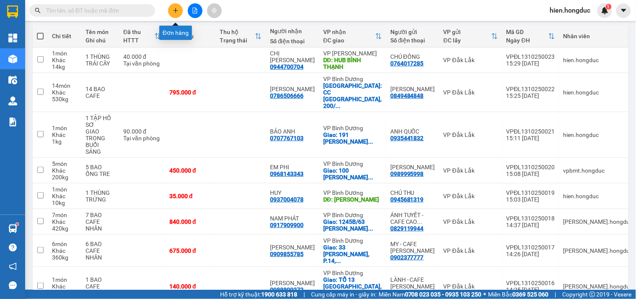
click at [176, 14] on button at bounding box center [175, 10] width 15 height 15
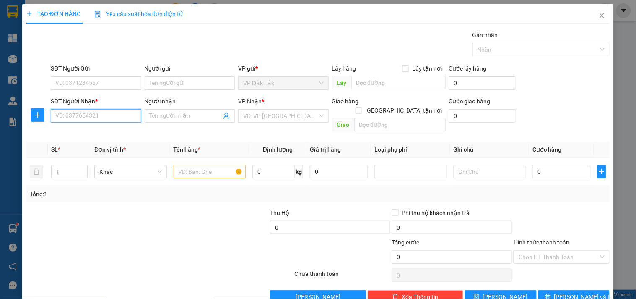
click at [98, 116] on input "SĐT Người Nhận *" at bounding box center [96, 115] width 90 height 13
click at [108, 136] on div "0916738604 - [PERSON_NAME]" at bounding box center [96, 132] width 83 height 9
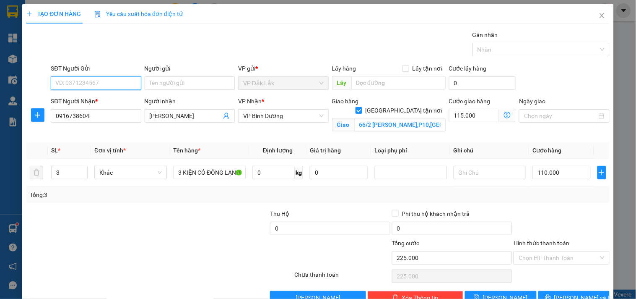
click at [107, 86] on input "SĐT Người Gửi" at bounding box center [96, 82] width 90 height 13
click at [116, 100] on div "0836143456 - CHỊ THỦY" at bounding box center [94, 99] width 79 height 9
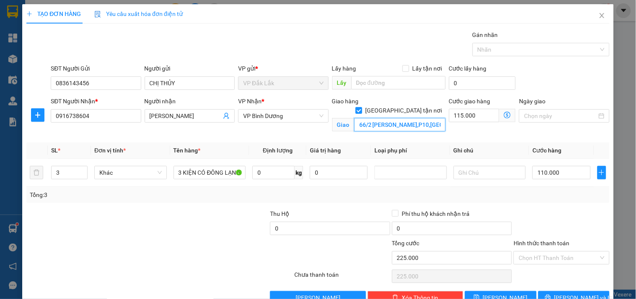
click at [384, 118] on input "66/2 [PERSON_NAME],P10,[GEOGRAPHIC_DATA]" at bounding box center [399, 124] width 91 height 13
click at [396, 118] on input "66/2 [PERSON_NAME],P10,[GEOGRAPHIC_DATA]" at bounding box center [399, 124] width 91 height 13
click at [82, 176] on icon "down" at bounding box center [83, 175] width 3 height 3
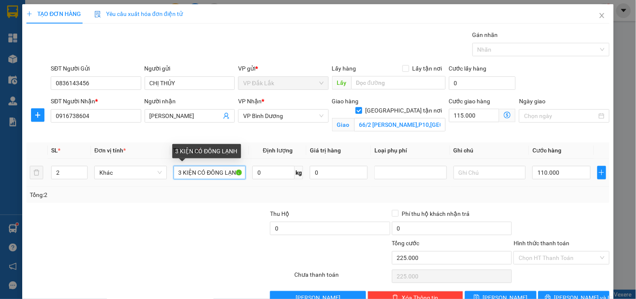
scroll to position [0, 0]
drag, startPoint x: 177, startPoint y: 174, endPoint x: 322, endPoint y: 178, distance: 145.2
click at [322, 178] on tr "2 Khác 3 KIỆN CÓ ĐÔNG LẠNH 0 kg 0 110.000" at bounding box center [317, 173] width 583 height 28
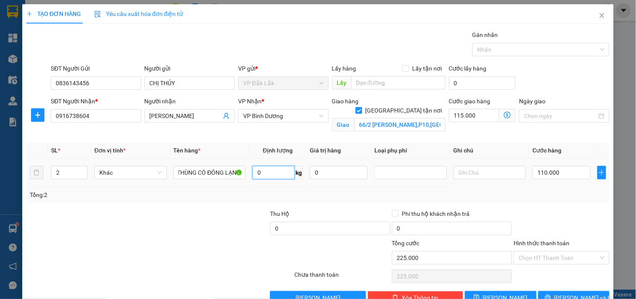
click at [253, 172] on input "0" at bounding box center [273, 172] width 42 height 13
click at [546, 176] on input "110.000" at bounding box center [562, 172] width 58 height 13
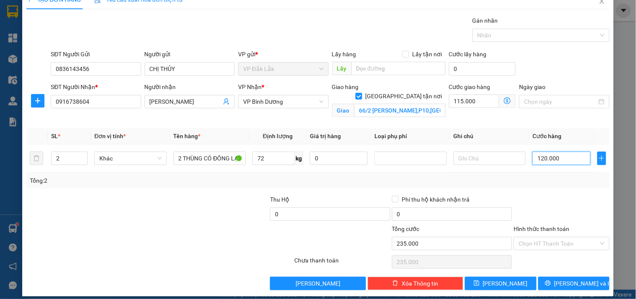
scroll to position [22, 0]
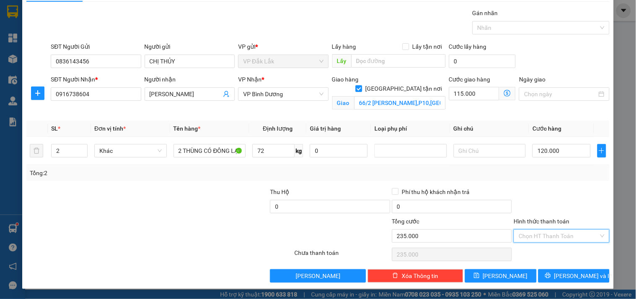
click at [543, 237] on input "Hình thức thanh toán" at bounding box center [559, 235] width 80 height 13
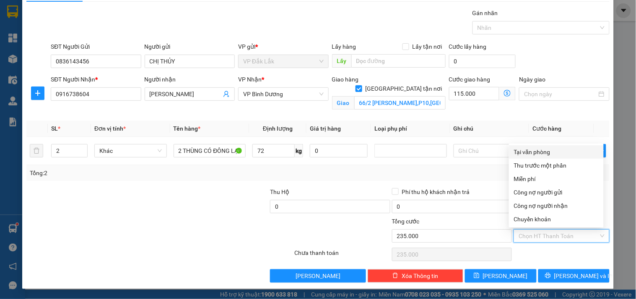
click at [124, 230] on div at bounding box center [111, 230] width 171 height 29
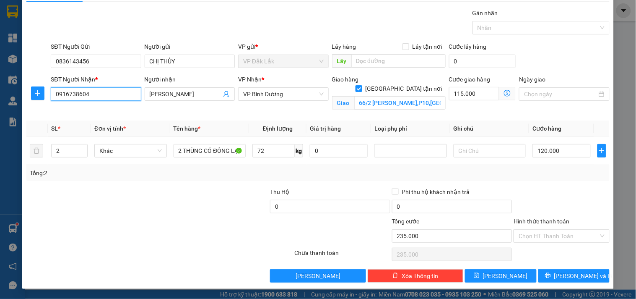
drag, startPoint x: 92, startPoint y: 95, endPoint x: 82, endPoint y: 96, distance: 10.5
click at [32, 96] on div "SĐT Người Nhận * 0916738604 0916738604 Người nhận [PERSON_NAME] VP Nhận * VP Bì…" at bounding box center [318, 94] width 585 height 39
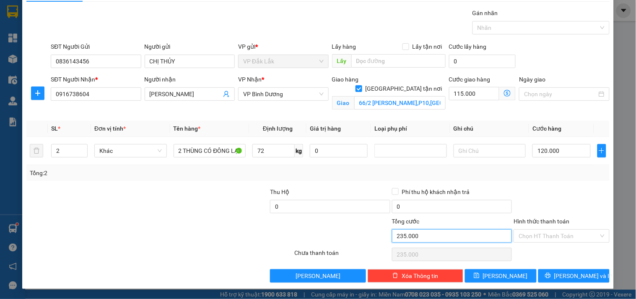
click at [428, 236] on input "235.000" at bounding box center [452, 235] width 120 height 13
click at [476, 97] on input "115.000" at bounding box center [474, 93] width 51 height 13
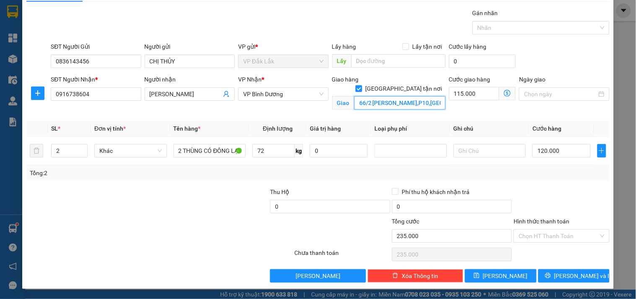
click at [385, 96] on input "66/2 [PERSON_NAME],P10,[GEOGRAPHIC_DATA]" at bounding box center [399, 102] width 91 height 13
click at [411, 96] on input "66/2 [PERSON_NAME],P10,[GEOGRAPHIC_DATA]" at bounding box center [399, 102] width 91 height 13
click at [555, 238] on input "Hình thức thanh toán" at bounding box center [559, 235] width 80 height 13
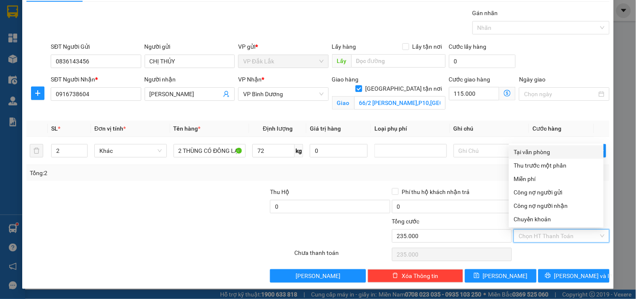
click at [540, 152] on div "Tại văn phòng" at bounding box center [556, 151] width 85 height 9
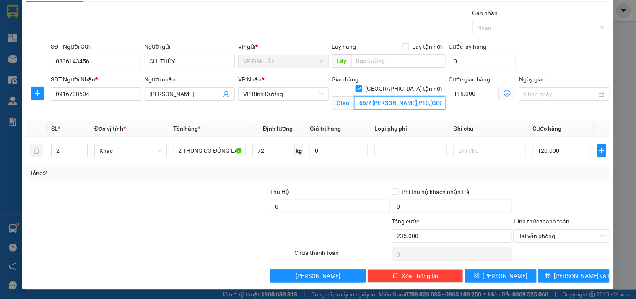
click at [399, 96] on input "66/2 [PERSON_NAME],P10,[GEOGRAPHIC_DATA]" at bounding box center [399, 102] width 91 height 13
click at [403, 96] on input "66/2 [PERSON_NAME],P10,[GEOGRAPHIC_DATA]" at bounding box center [399, 102] width 91 height 13
click at [572, 275] on span "[PERSON_NAME] và In" at bounding box center [583, 275] width 59 height 9
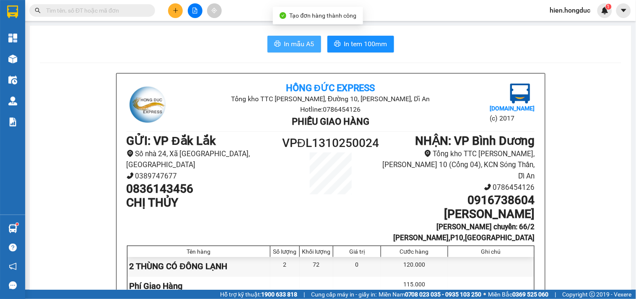
click at [286, 47] on span "In mẫu A5" at bounding box center [299, 44] width 30 height 10
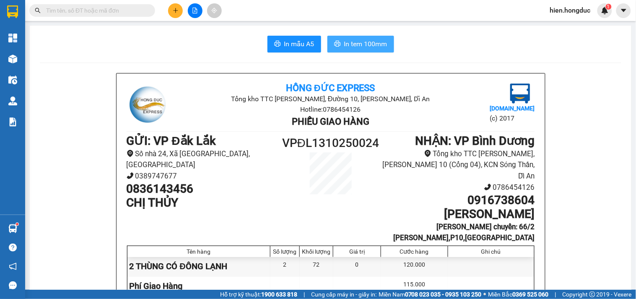
click at [361, 40] on span "In tem 100mm" at bounding box center [365, 44] width 43 height 10
click at [372, 42] on span "In tem 100mm" at bounding box center [365, 44] width 43 height 10
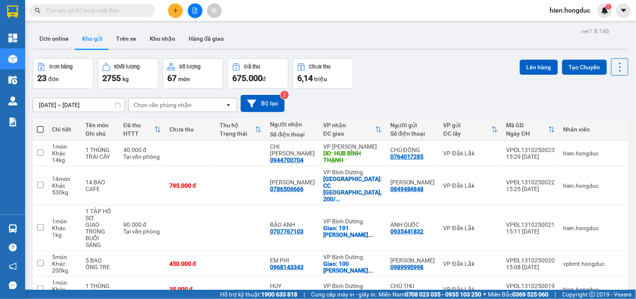
click at [93, 10] on input "text" at bounding box center [95, 10] width 99 height 9
paste input "0916738604"
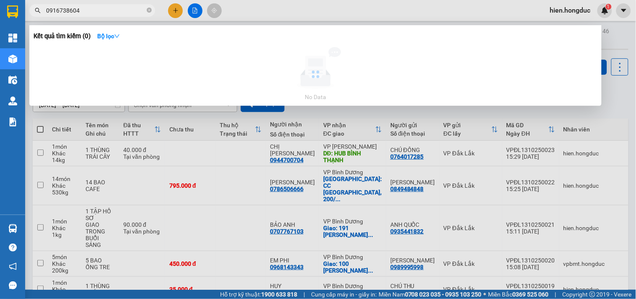
click at [109, 9] on input "0916738604" at bounding box center [95, 10] width 99 height 9
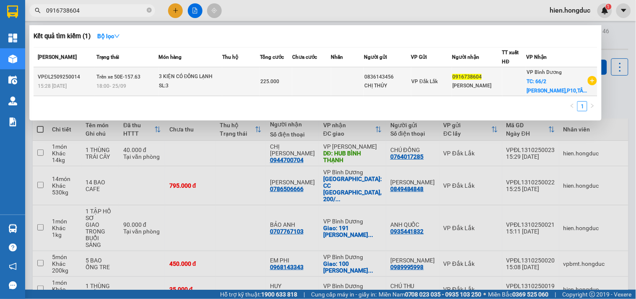
type input "0916738604"
click at [452, 86] on div "VP Đắk Lắk" at bounding box center [432, 81] width 40 height 9
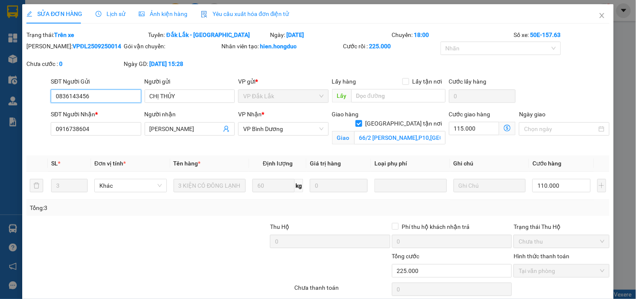
type input "0836143456"
type input "CHỊ THỦY"
type input "0916738604"
type input "[PERSON_NAME]"
checkbox input "true"
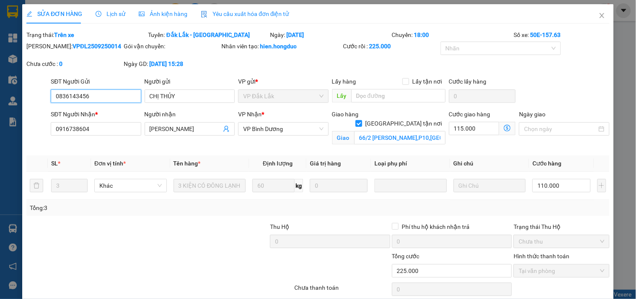
type input "66/2 [PERSON_NAME],P10,[GEOGRAPHIC_DATA]"
type input "0"
type input "225.000"
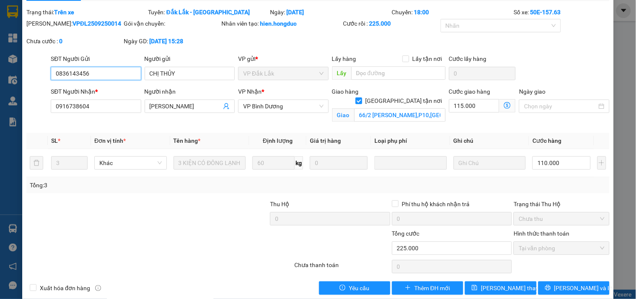
scroll to position [35, 0]
